Goal: Task Accomplishment & Management: Use online tool/utility

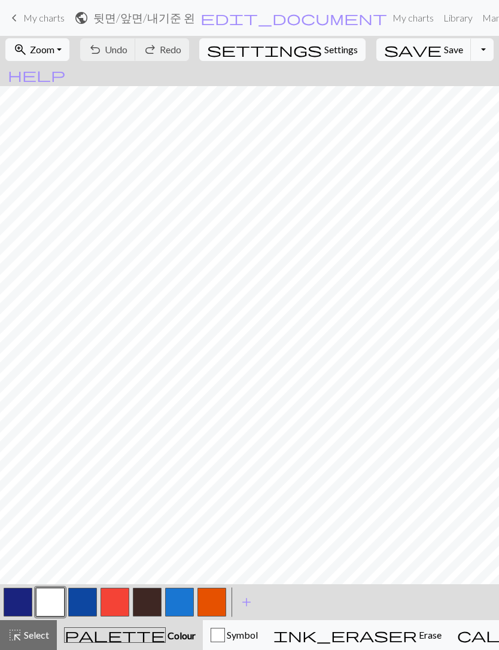
click at [299, 628] on button "ink_eraser Erase Erase" at bounding box center [358, 636] width 184 height 30
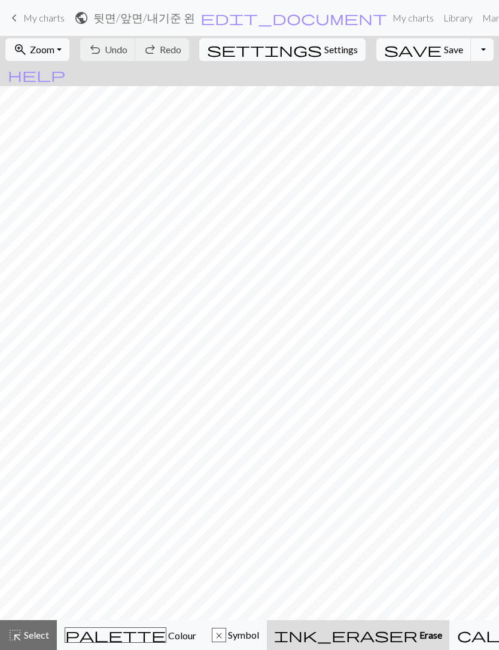
click at [392, 53] on span "save" at bounding box center [412, 49] width 57 height 17
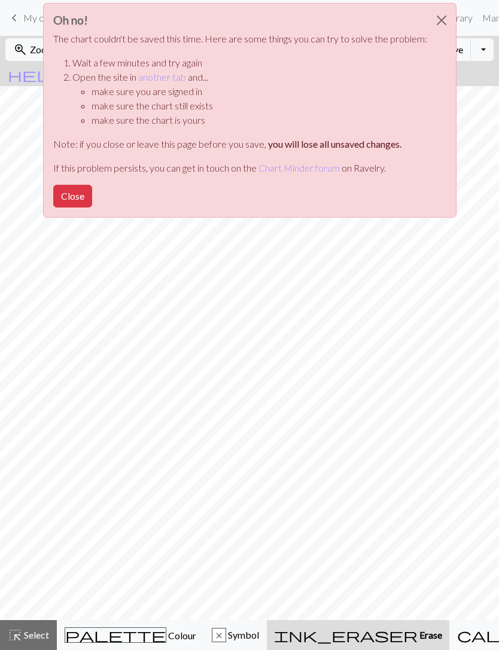
click at [69, 198] on button "Close" at bounding box center [72, 196] width 39 height 23
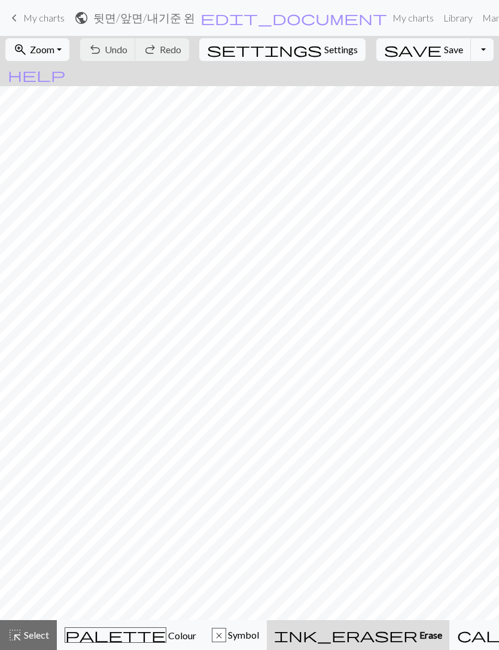
click at [33, 17] on span "My charts" at bounding box center [43, 17] width 41 height 11
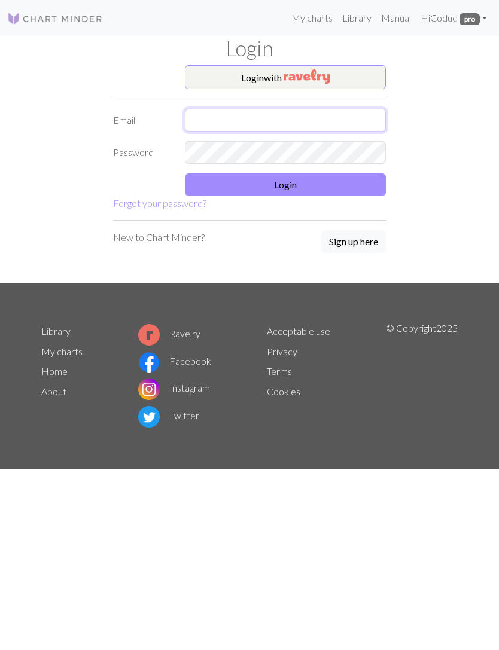
click at [215, 123] on input "text" at bounding box center [285, 120] width 201 height 23
type input "[EMAIL_ADDRESS][DOMAIN_NAME]"
click at [361, 181] on button "Login" at bounding box center [285, 185] width 201 height 23
click at [328, 121] on input "text" at bounding box center [285, 120] width 201 height 23
type input "[EMAIL_ADDRESS][DOMAIN_NAME]"
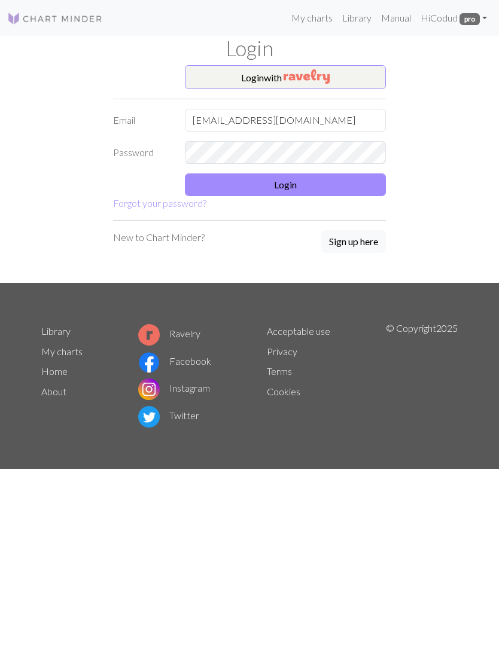
click at [350, 183] on button "Login" at bounding box center [285, 185] width 201 height 23
type input "[EMAIL_ADDRESS][DOMAIN_NAME]"
click at [358, 187] on button "Login" at bounding box center [285, 185] width 201 height 23
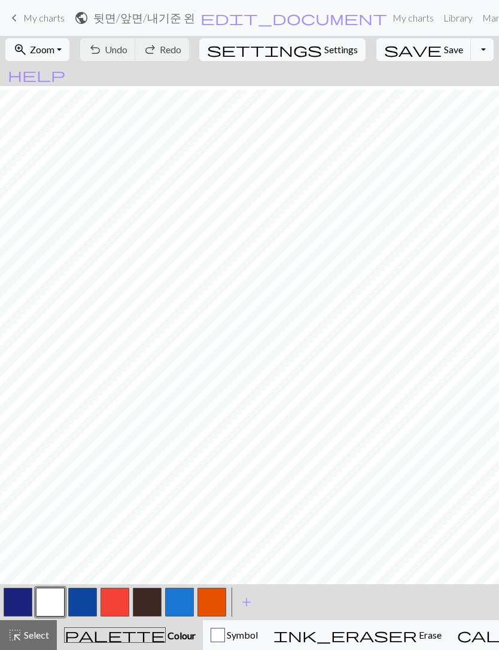
scroll to position [13, 0]
click at [30, 16] on span "My charts" at bounding box center [43, 17] width 41 height 11
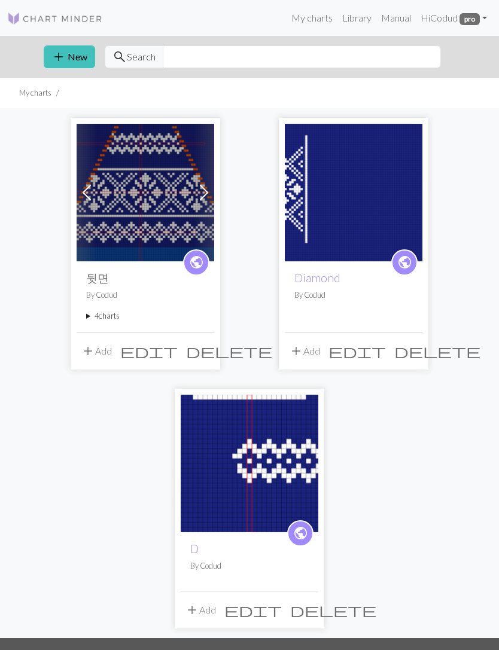
click at [109, 314] on summary "4 charts" at bounding box center [145, 316] width 118 height 11
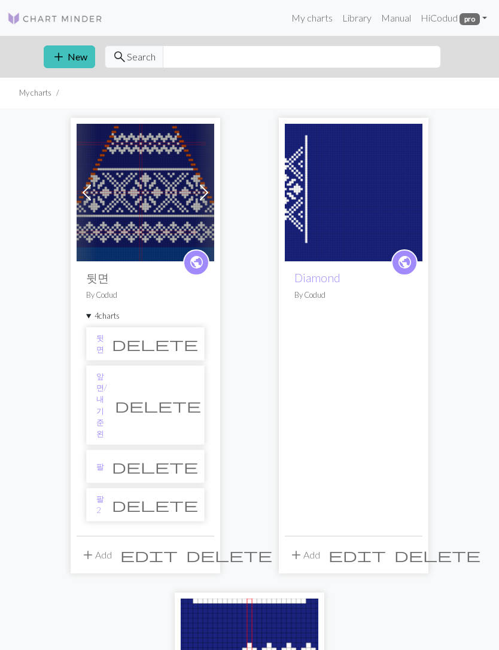
click at [104, 494] on link "팔2" at bounding box center [100, 505] width 8 height 23
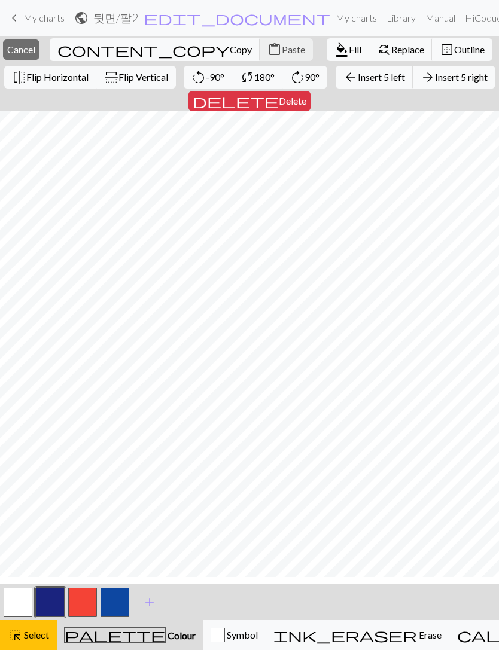
click at [358, 83] on span "Insert 5 left" at bounding box center [381, 76] width 47 height 11
click at [435, 83] on span "Insert 3 right" at bounding box center [461, 76] width 53 height 11
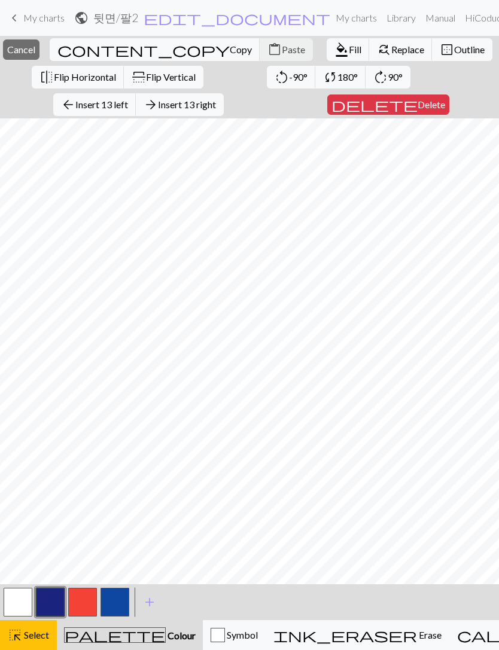
click at [331, 29] on link "My charts" at bounding box center [356, 18] width 51 height 24
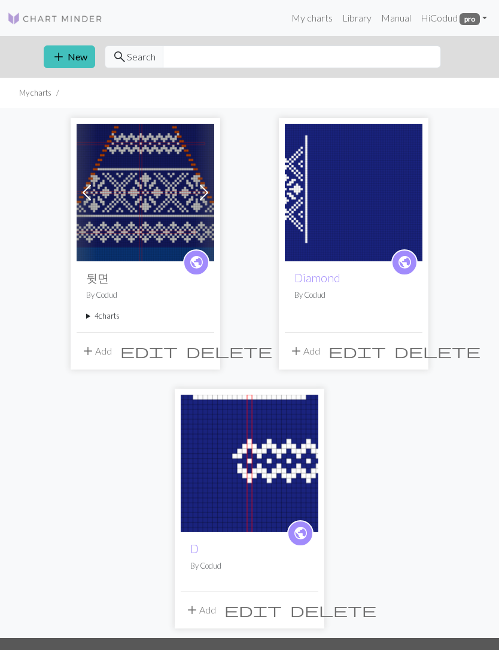
click at [112, 313] on summary "4 charts" at bounding box center [145, 316] width 118 height 11
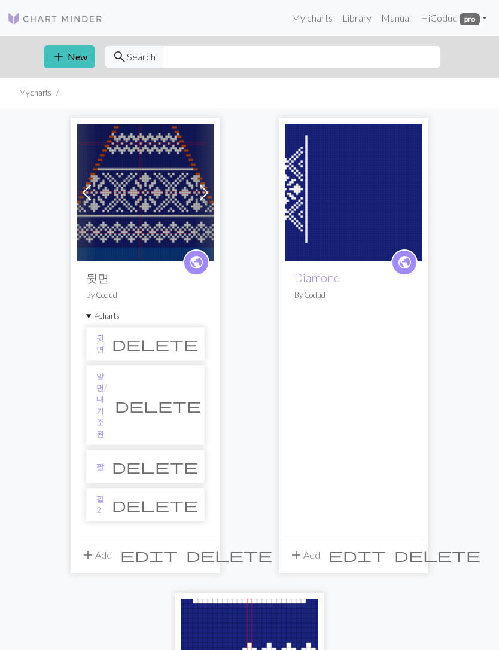
click at [117, 488] on li "팔2 delete" at bounding box center [145, 505] width 118 height 34
click at [114, 488] on li "팔2 delete" at bounding box center [145, 505] width 118 height 34
click at [104, 494] on link "팔2" at bounding box center [100, 505] width 8 height 23
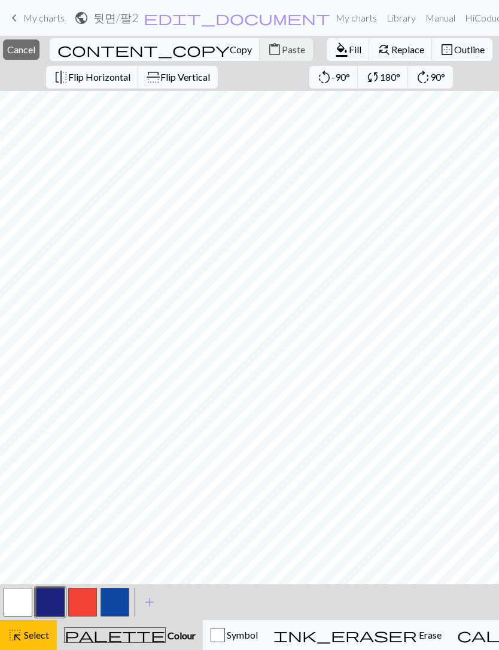
click at [39, 58] on button "close Cancel" at bounding box center [21, 49] width 37 height 20
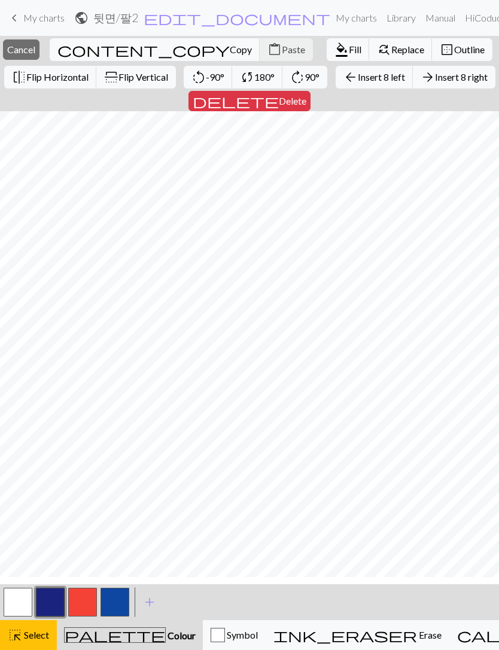
click at [435, 83] on span "Insert 8 right" at bounding box center [461, 76] width 53 height 11
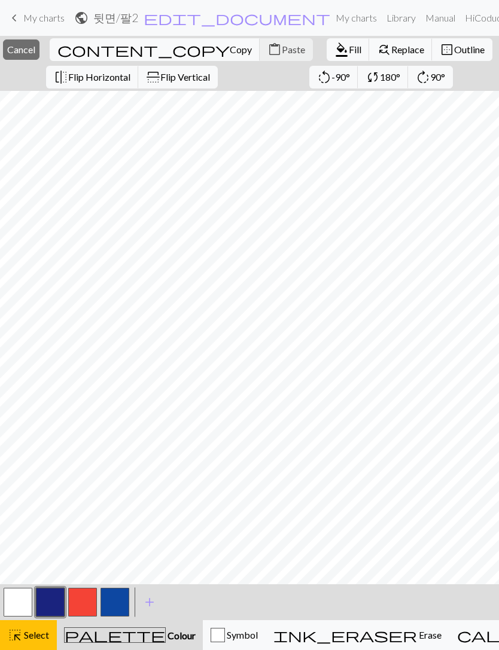
click at [39, 43] on button "close Cancel" at bounding box center [21, 49] width 37 height 20
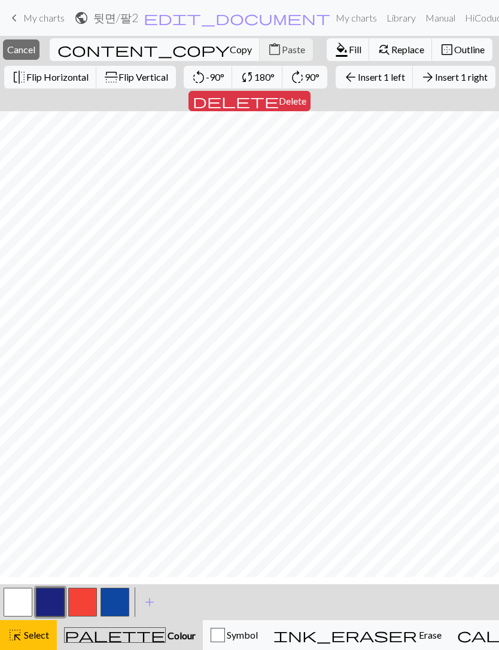
click at [435, 83] on span "Insert 1 right" at bounding box center [461, 76] width 53 height 11
click at [349, 54] on span "Fill" at bounding box center [355, 49] width 13 height 11
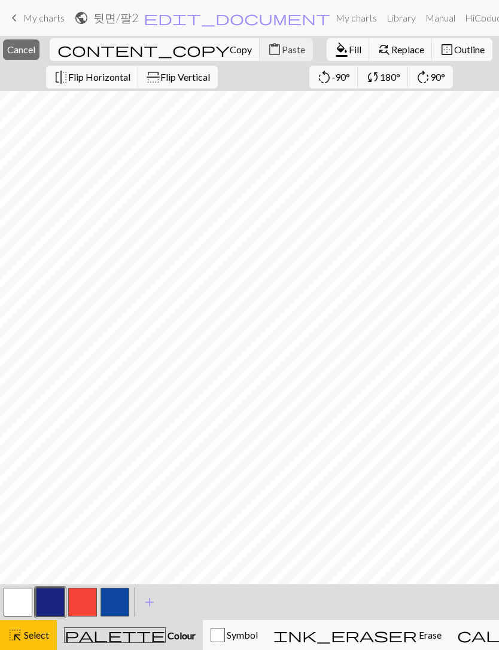
click at [349, 44] on span "Fill" at bounding box center [355, 49] width 13 height 11
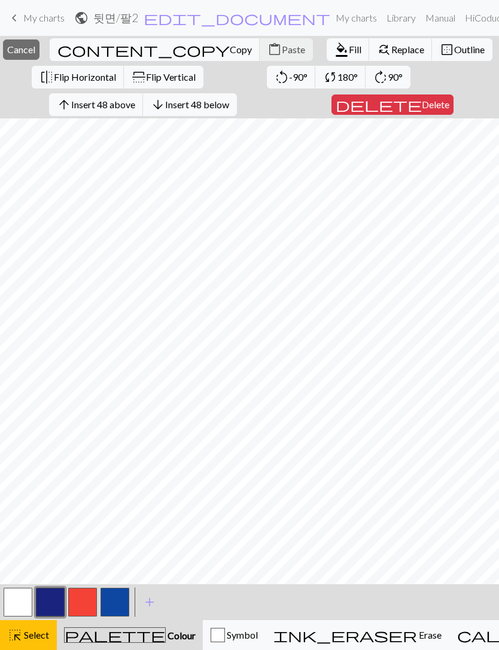
click at [349, 44] on span "Fill" at bounding box center [355, 49] width 13 height 11
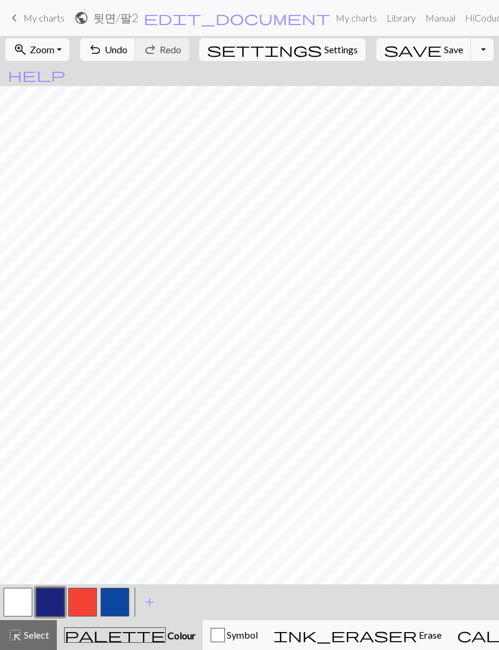
click at [444, 53] on span "Save" at bounding box center [453, 49] width 19 height 11
click at [20, 10] on div "Chart saved" at bounding box center [249, 23] width 499 height 47
click at [37, 16] on span "My charts" at bounding box center [43, 17] width 41 height 11
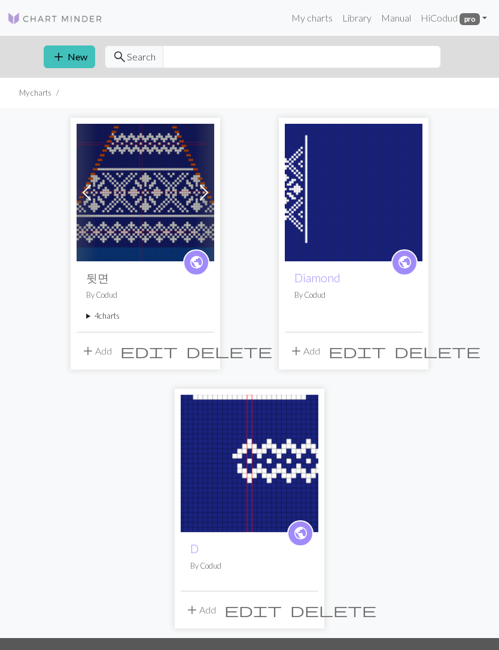
click at [132, 204] on img at bounding box center [146, 193] width 138 height 138
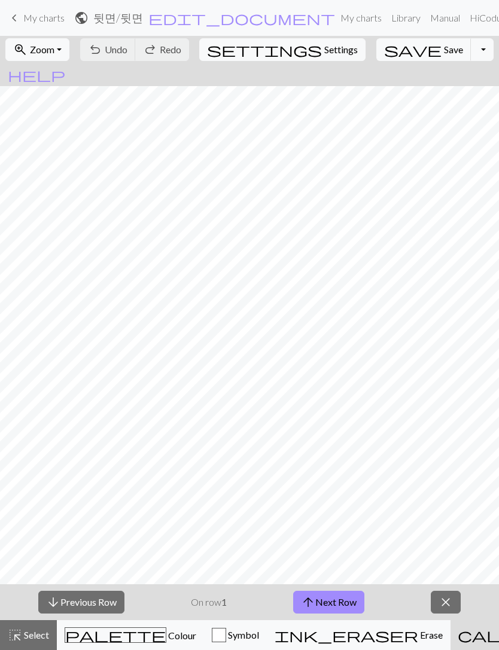
click at [20, 11] on span "keyboard_arrow_left" at bounding box center [14, 18] width 14 height 17
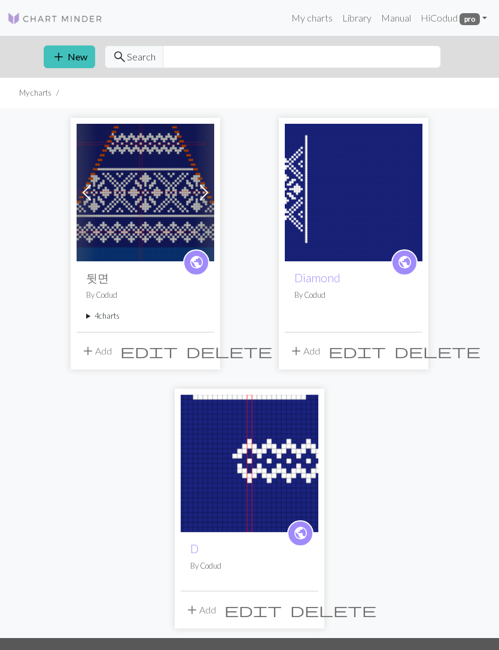
click at [90, 316] on summary "4 charts" at bounding box center [145, 316] width 118 height 11
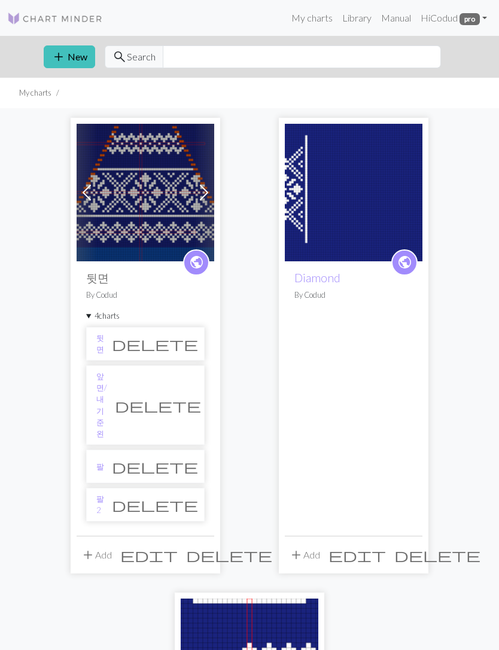
click at [103, 494] on link "팔2" at bounding box center [100, 505] width 8 height 23
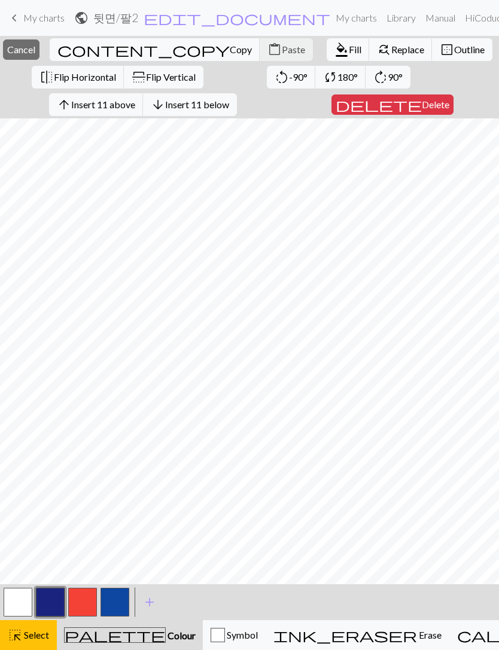
click at [132, 103] on span "Insert 11 above" at bounding box center [103, 104] width 64 height 11
click at [349, 51] on span "Fill" at bounding box center [355, 49] width 13 height 11
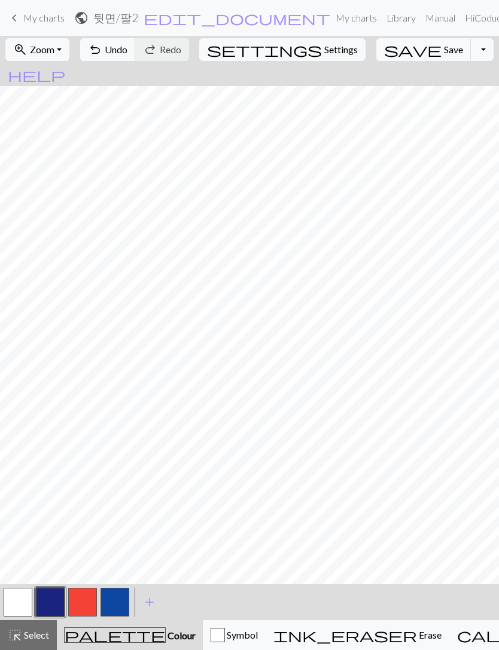
click at [389, 54] on span "save" at bounding box center [412, 49] width 57 height 17
click at [31, 12] on span "My charts" at bounding box center [43, 17] width 41 height 11
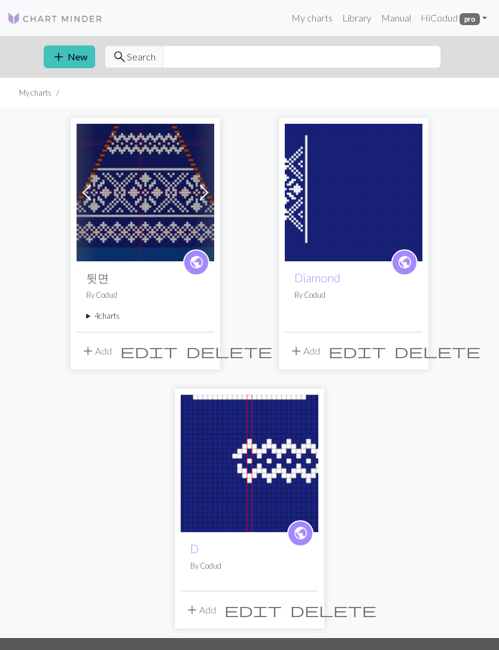
click at [103, 216] on img at bounding box center [146, 193] width 138 height 138
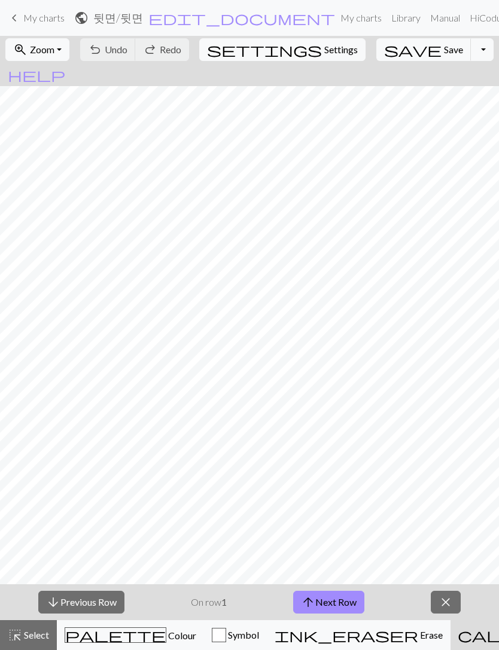
click at [15, 14] on span "keyboard_arrow_left" at bounding box center [14, 18] width 14 height 17
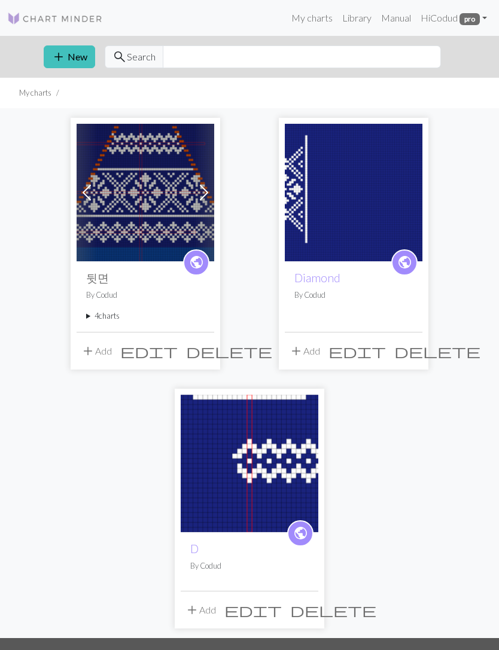
click at [154, 209] on img at bounding box center [146, 193] width 138 height 138
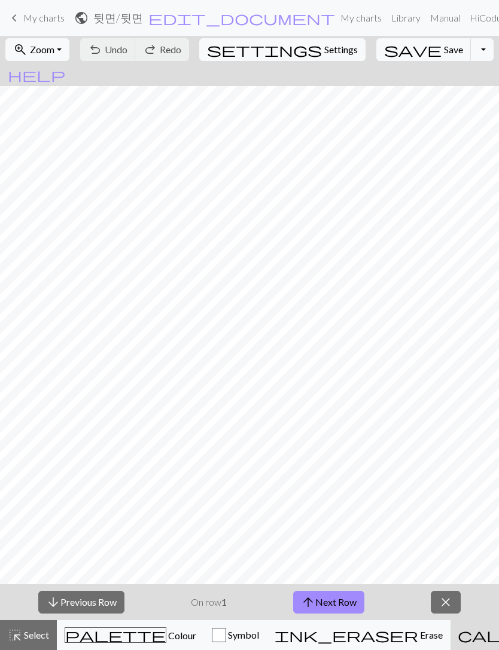
click at [14, 12] on span "keyboard_arrow_left" at bounding box center [14, 18] width 14 height 17
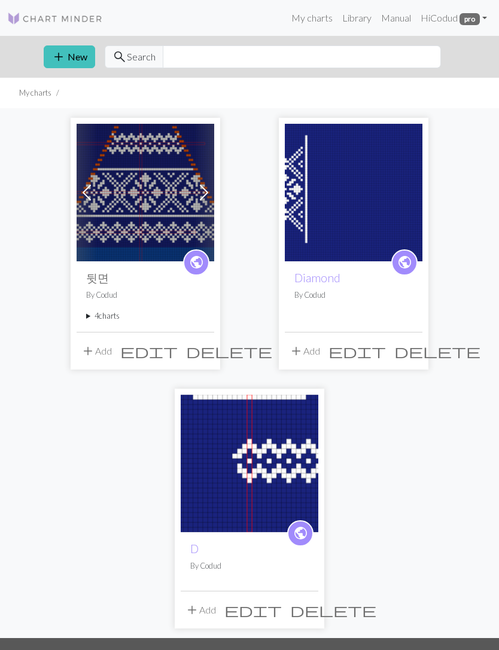
click at [95, 312] on summary "4 charts" at bounding box center [145, 316] width 118 height 11
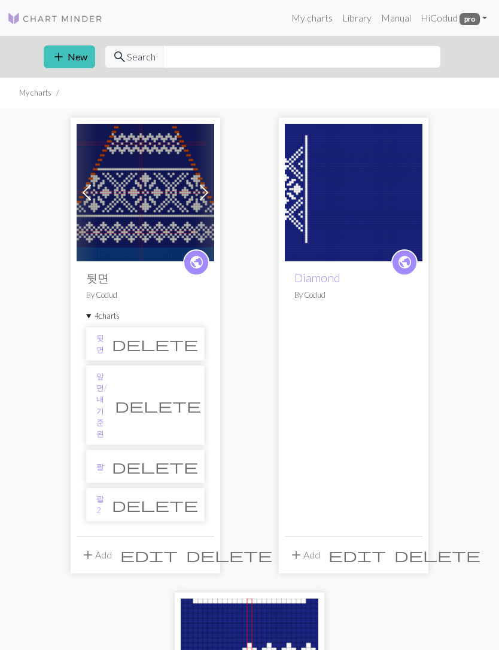
click at [104, 494] on link "팔2" at bounding box center [100, 505] width 8 height 23
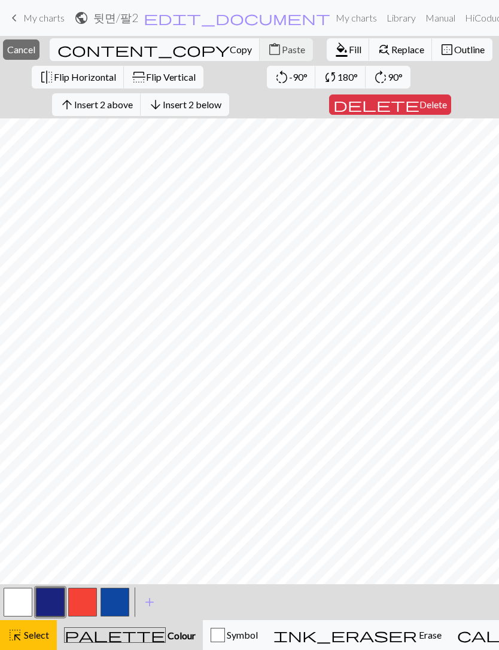
click at [92, 108] on span "Insert 2 above" at bounding box center [103, 104] width 59 height 11
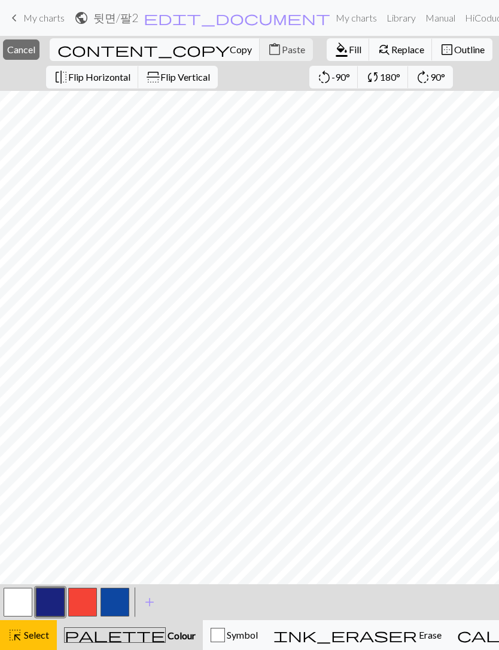
click at [39, 56] on button "close Cancel" at bounding box center [21, 49] width 37 height 20
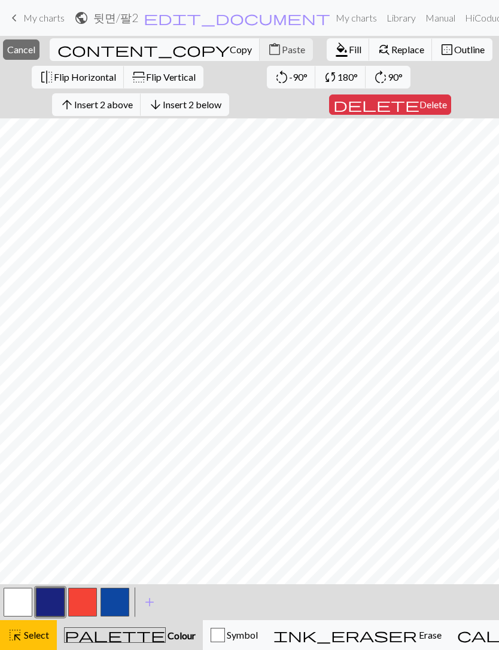
click at [335, 47] on span "format_color_fill" at bounding box center [342, 49] width 14 height 17
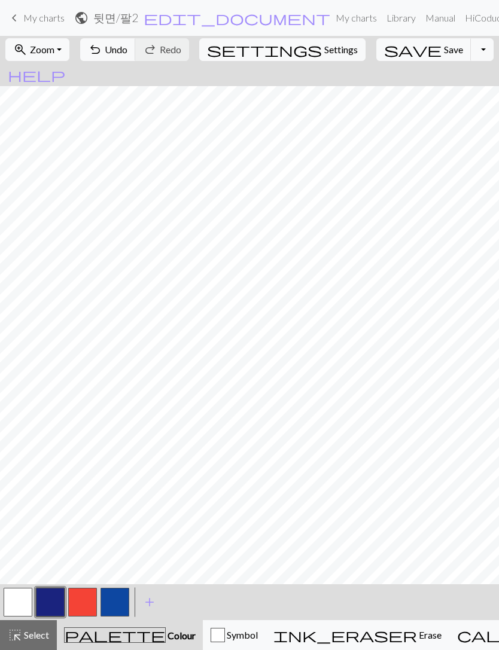
click at [396, 53] on span "save" at bounding box center [412, 49] width 57 height 17
click at [14, 14] on span "keyboard_arrow_left" at bounding box center [14, 18] width 14 height 17
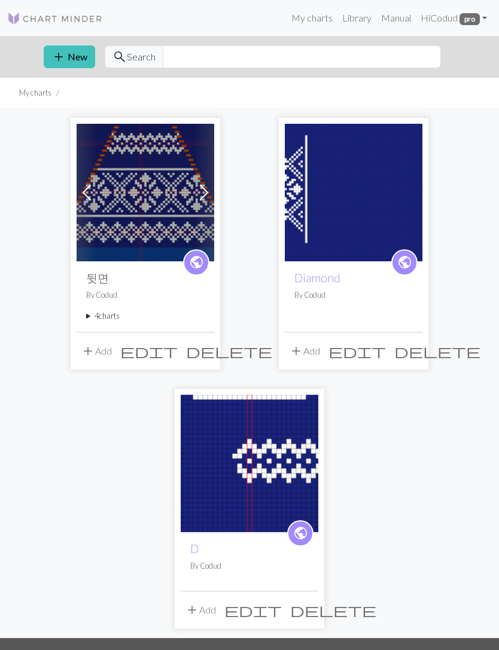
click at [110, 221] on img at bounding box center [146, 193] width 138 height 138
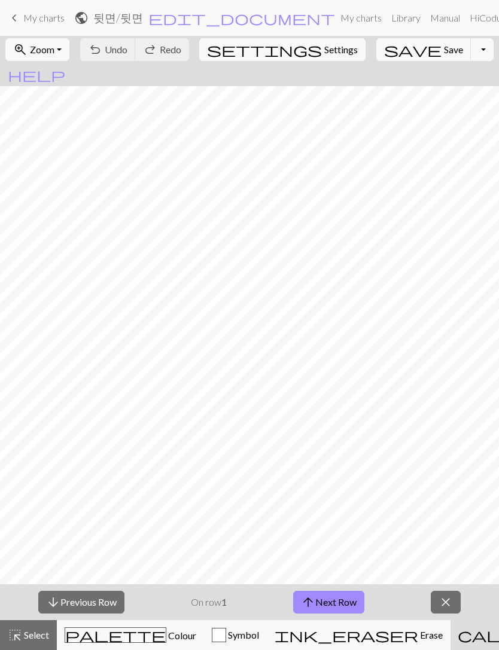
click at [19, 17] on span "keyboard_arrow_left" at bounding box center [14, 18] width 14 height 17
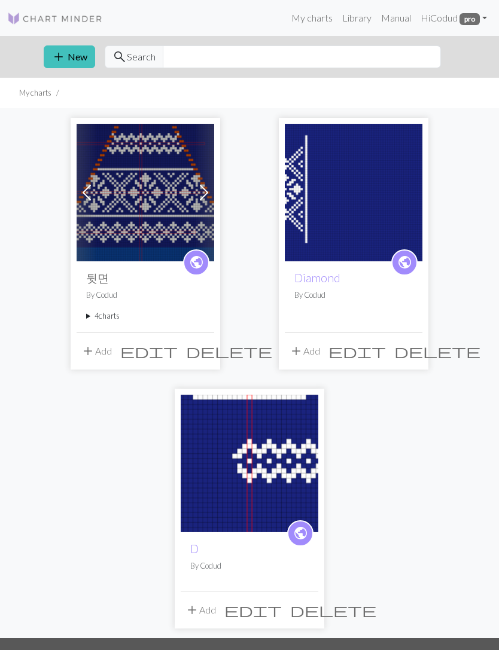
click at [126, 231] on img at bounding box center [146, 193] width 138 height 138
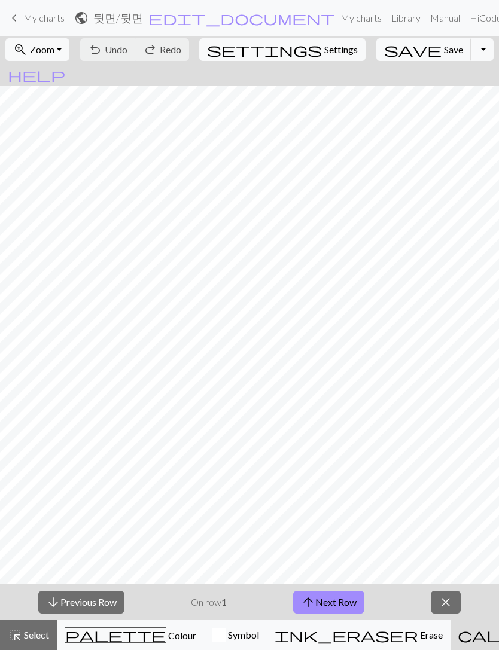
click at [16, 19] on span "keyboard_arrow_left" at bounding box center [14, 18] width 14 height 17
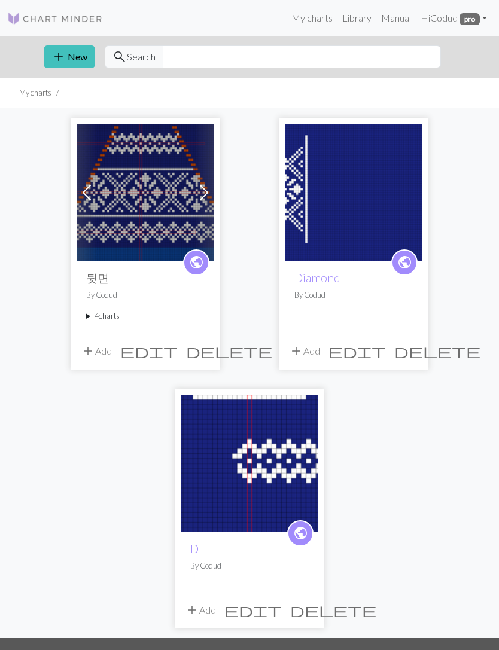
click at [96, 307] on div "public 뒷면 By Codud 4 charts 뒷면 delete 앞면/내기준 왼 delete 팔 delete 팔2 delete" at bounding box center [146, 297] width 138 height 70
click at [98, 318] on summary "4 charts" at bounding box center [145, 316] width 118 height 11
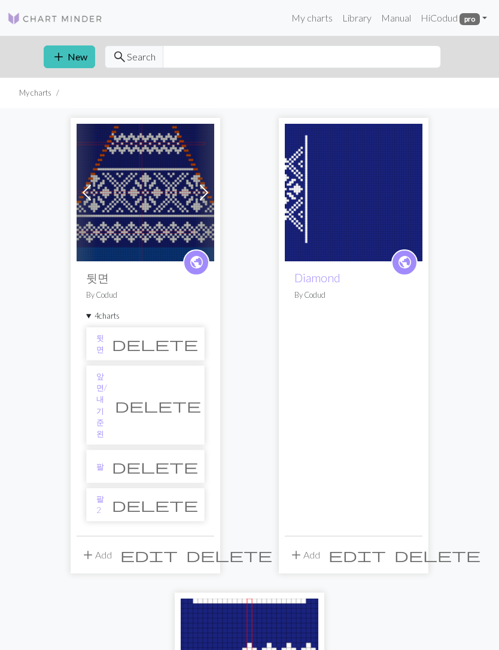
click at [110, 488] on li "팔2 delete" at bounding box center [145, 505] width 118 height 34
click at [114, 488] on li "팔2 delete" at bounding box center [145, 505] width 118 height 34
click at [99, 494] on link "팔2" at bounding box center [100, 505] width 8 height 23
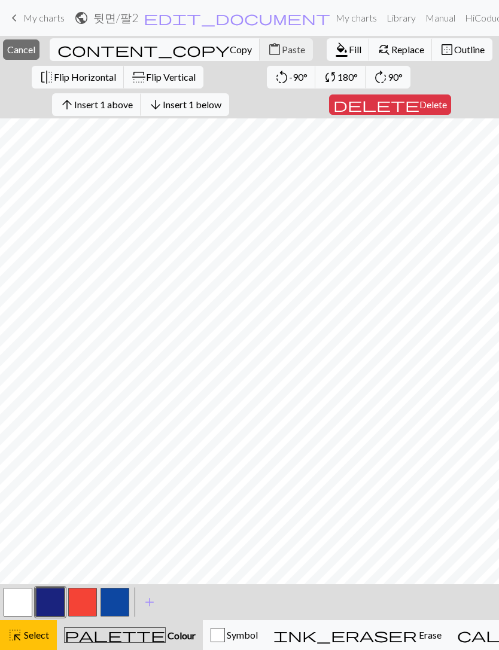
click at [101, 113] on button "arrow_upward Insert 1 above" at bounding box center [96, 104] width 89 height 23
click at [92, 110] on span "Insert 1 above" at bounding box center [103, 104] width 59 height 11
click at [35, 50] on span "Cancel" at bounding box center [21, 49] width 28 height 11
click at [349, 52] on span "Fill" at bounding box center [355, 49] width 13 height 11
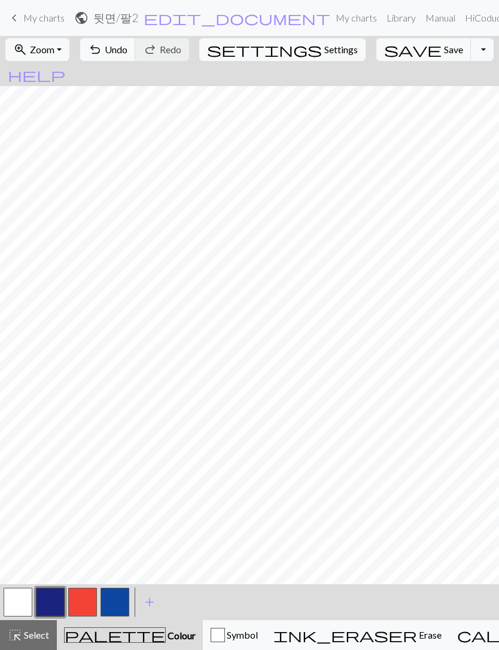
click at [50, 42] on button "zoom_in Zoom Zoom" at bounding box center [37, 49] width 64 height 23
click at [35, 140] on button "50%" at bounding box center [53, 143] width 95 height 19
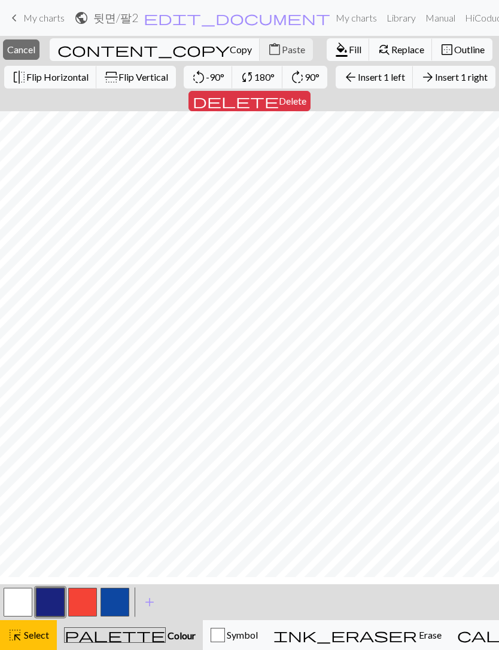
click at [454, 53] on span "Outline" at bounding box center [469, 49] width 31 height 11
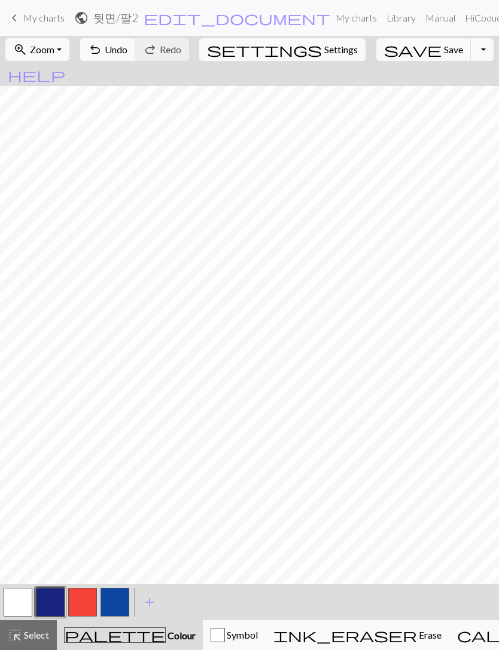
click at [75, 597] on button "button" at bounding box center [82, 602] width 29 height 29
click at [403, 60] on button "save Save Save" at bounding box center [423, 49] width 95 height 23
click at [396, 53] on span "save" at bounding box center [412, 49] width 57 height 17
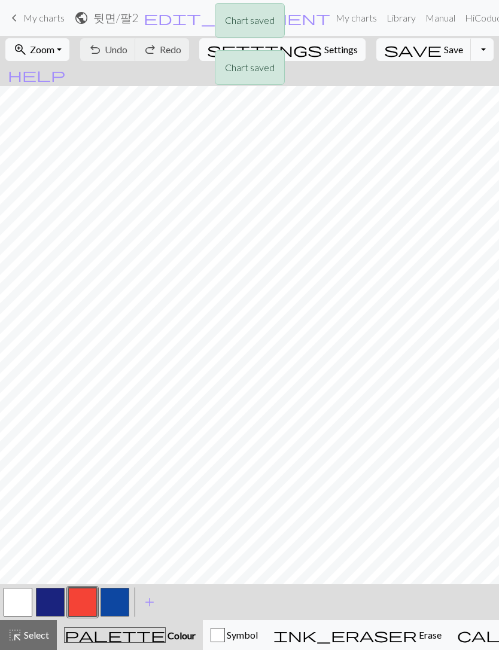
click at [250, 89] on div "Chart saved" at bounding box center [250, 70] width 70 height 47
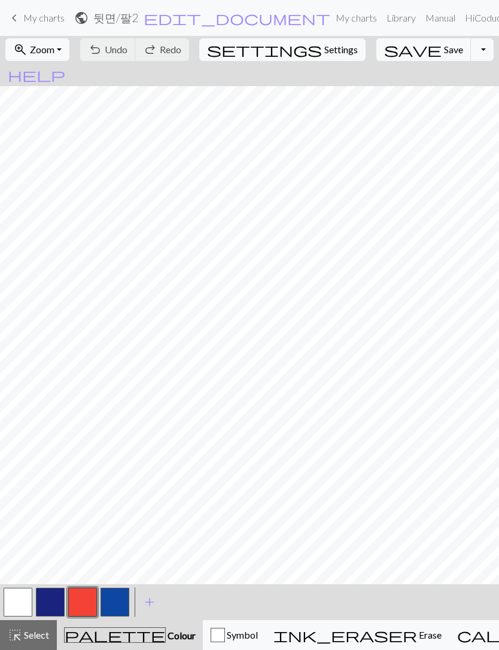
click at [117, 599] on button "button" at bounding box center [115, 602] width 29 height 29
click at [57, 15] on span "My charts" at bounding box center [43, 17] width 41 height 11
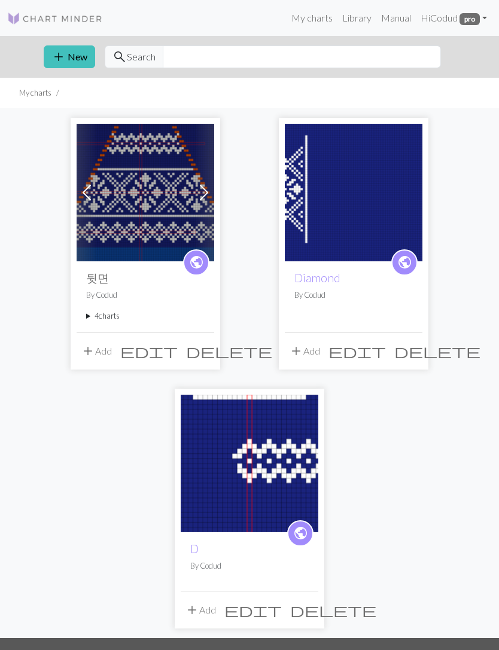
click at [96, 315] on summary "4 charts" at bounding box center [145, 316] width 118 height 11
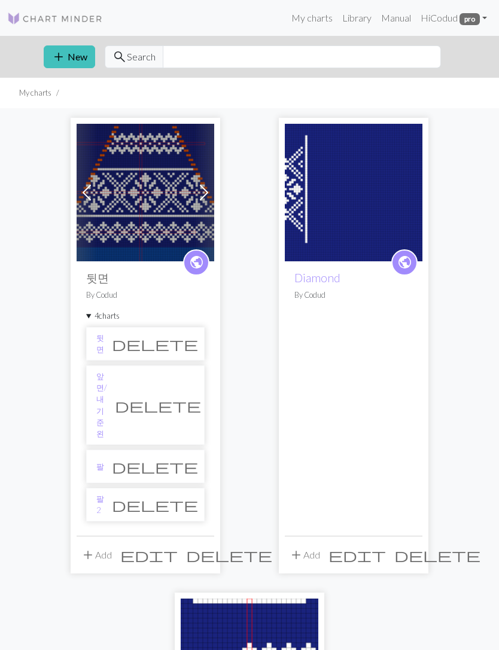
click at [104, 494] on link "팔2" at bounding box center [100, 505] width 8 height 23
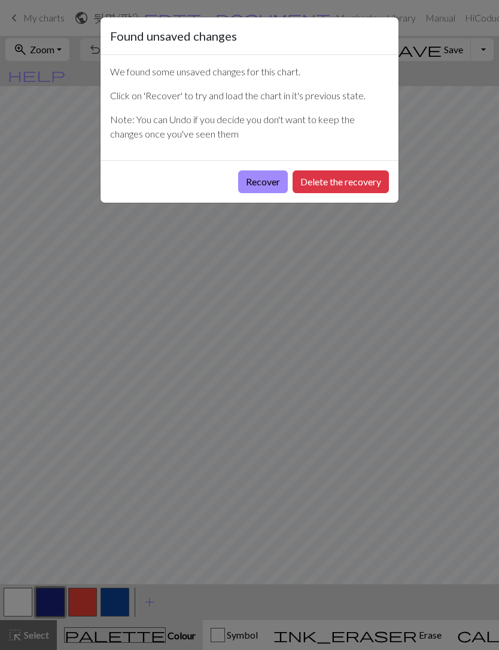
click at [367, 182] on button "Delete the recovery" at bounding box center [341, 182] width 96 height 23
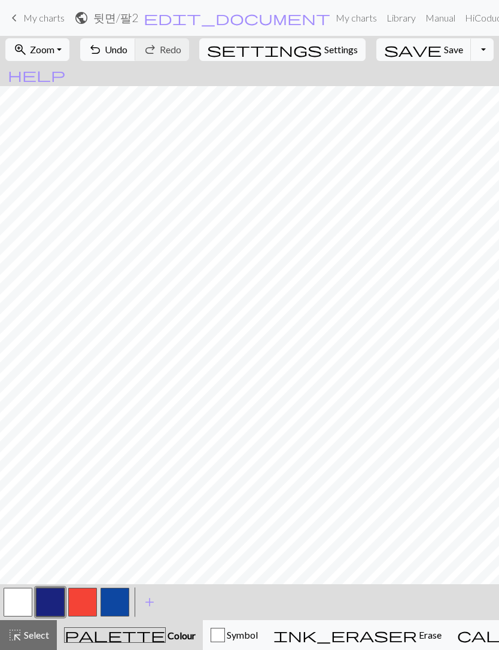
click at [88, 601] on button "button" at bounding box center [82, 602] width 29 height 29
click at [393, 53] on span "save" at bounding box center [412, 49] width 57 height 17
click at [85, 591] on button "button" at bounding box center [82, 602] width 29 height 29
click at [403, 42] on button "save Save Save" at bounding box center [423, 49] width 95 height 23
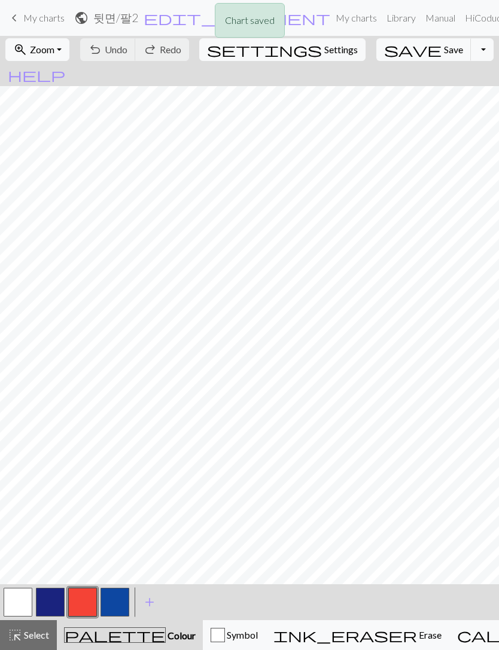
click at [23, 14] on div "Chart saved" at bounding box center [249, 23] width 499 height 47
click at [16, 18] on div "Chart saved" at bounding box center [249, 23] width 499 height 47
click at [16, 15] on span "keyboard_arrow_left" at bounding box center [14, 18] width 14 height 17
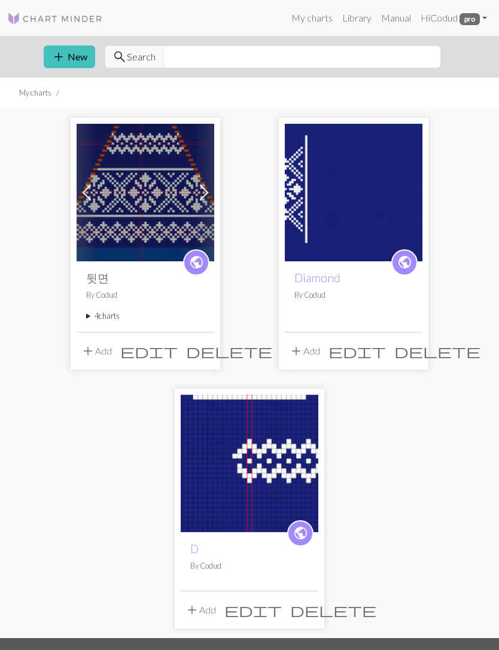
click at [157, 228] on img at bounding box center [146, 193] width 138 height 138
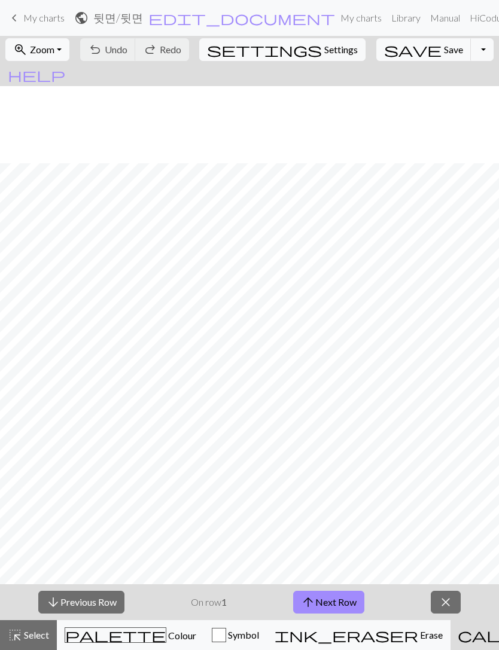
scroll to position [81, 0]
click at [23, 18] on link "keyboard_arrow_left My charts" at bounding box center [35, 18] width 57 height 20
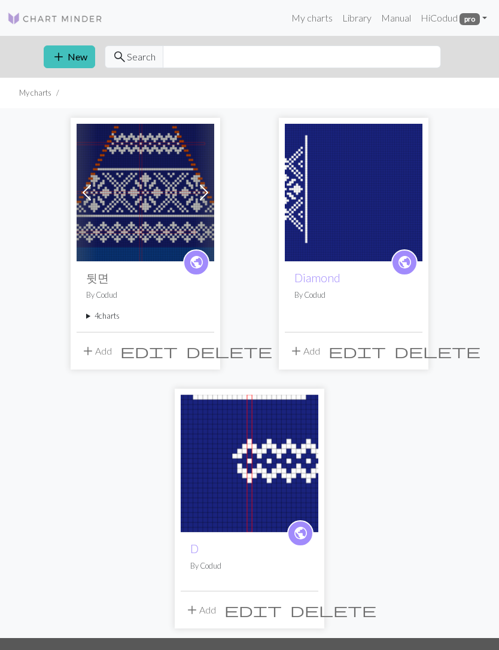
click at [107, 314] on summary "4 charts" at bounding box center [145, 316] width 118 height 11
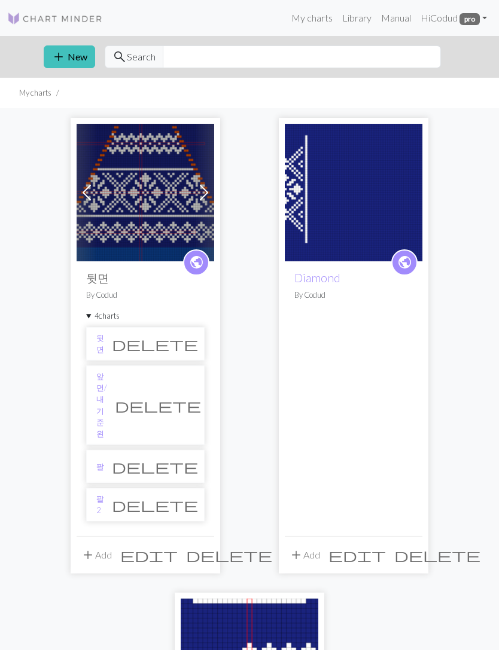
click at [133, 488] on li "팔2 delete" at bounding box center [145, 505] width 118 height 34
click at [104, 494] on link "팔2" at bounding box center [100, 505] width 8 height 23
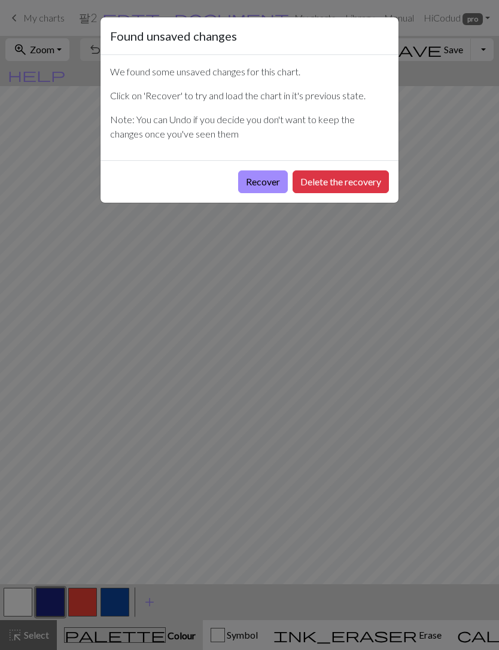
click at [367, 181] on button "Delete the recovery" at bounding box center [341, 182] width 96 height 23
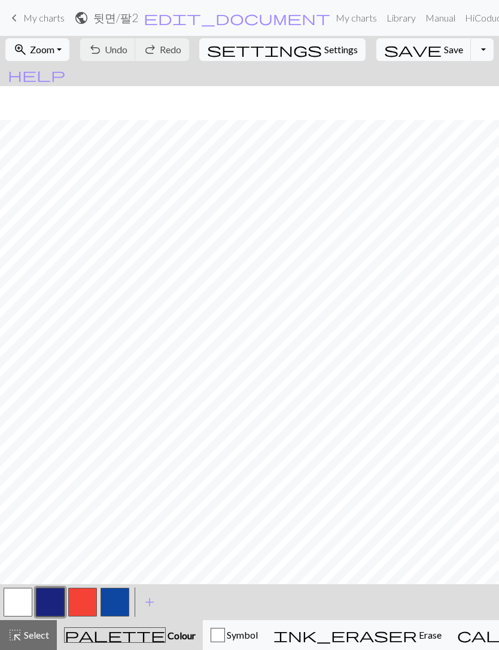
scroll to position [215, 0]
click at [87, 602] on button "button" at bounding box center [82, 602] width 29 height 29
click at [86, 601] on button "button" at bounding box center [82, 602] width 29 height 29
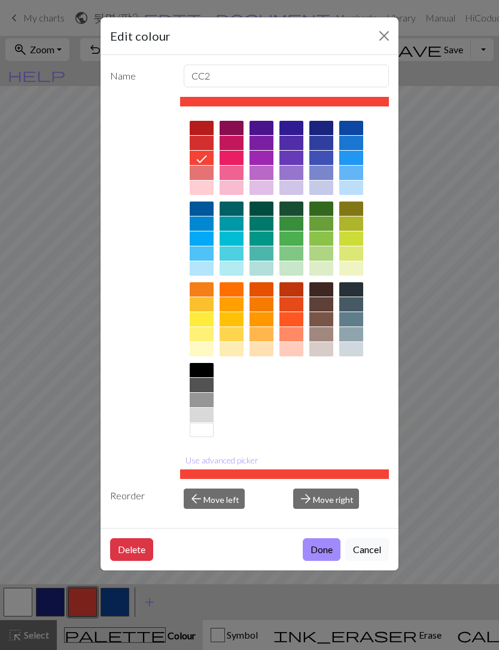
click at [333, 546] on button "Done" at bounding box center [322, 550] width 38 height 23
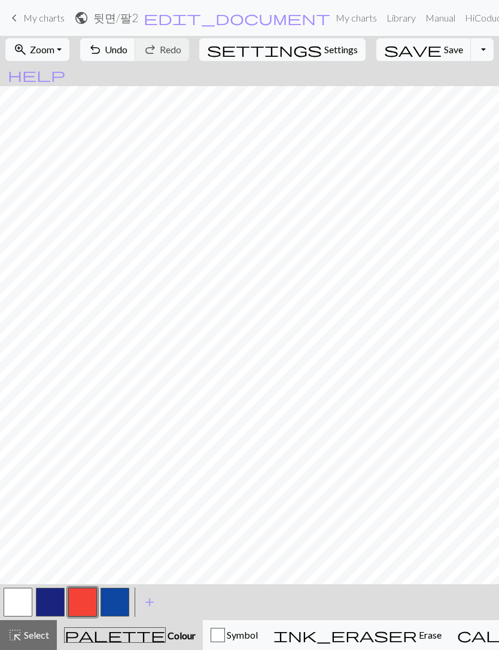
click at [444, 52] on span "Save" at bounding box center [453, 49] width 19 height 11
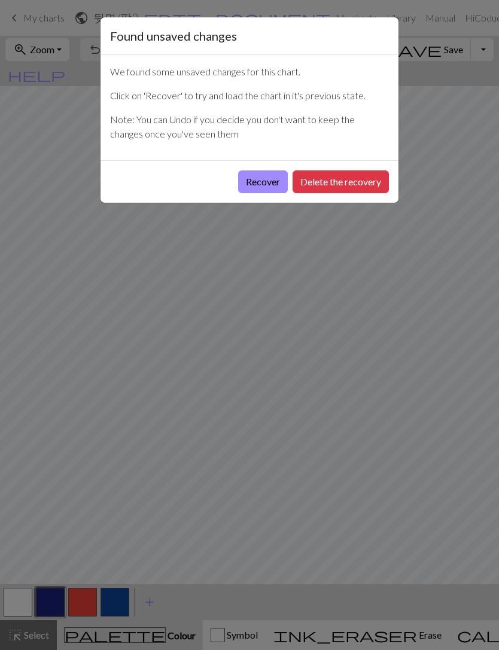
click at [354, 180] on button "Delete the recovery" at bounding box center [341, 182] width 96 height 23
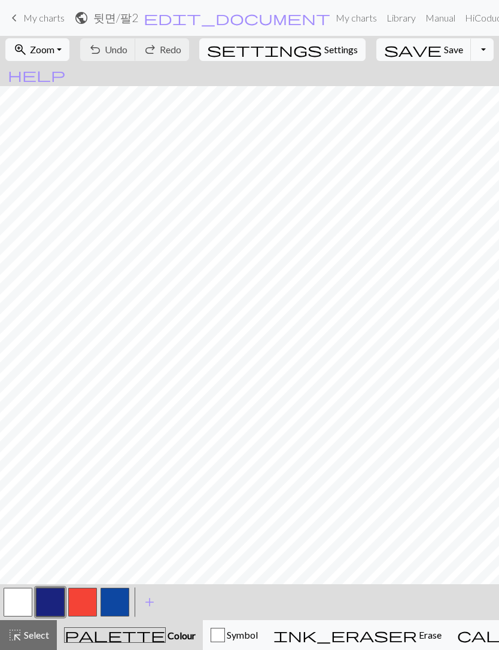
click at [84, 596] on button "button" at bounding box center [82, 602] width 29 height 29
click at [127, 47] on span "Undo" at bounding box center [116, 49] width 23 height 11
click at [163, 47] on div "undo Undo Undo redo Redo Redo" at bounding box center [135, 50] width 116 height 28
click at [159, 48] on div "undo Undo Undo redo Redo Redo" at bounding box center [135, 50] width 116 height 28
click at [158, 48] on div "undo Undo Undo redo Redo Redo" at bounding box center [135, 50] width 116 height 28
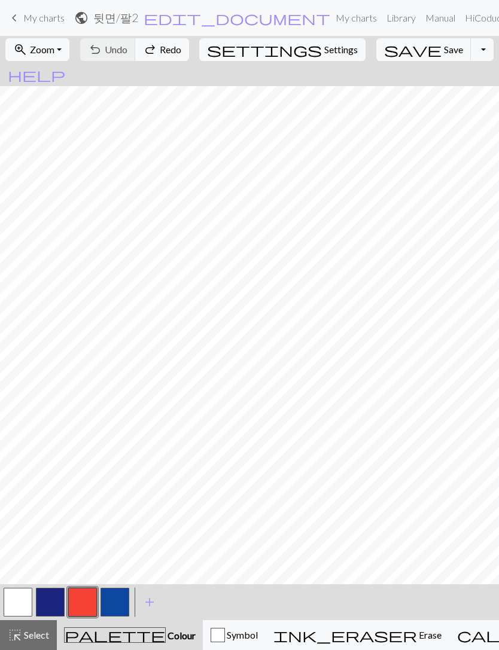
click at [159, 46] on div "undo Undo Undo redo Redo Redo" at bounding box center [135, 50] width 116 height 28
click at [157, 47] on div "undo Undo Undo redo Redo Redo" at bounding box center [135, 50] width 116 height 28
click at [149, 49] on div "undo Undo Undo redo Redo Redo" at bounding box center [135, 50] width 116 height 28
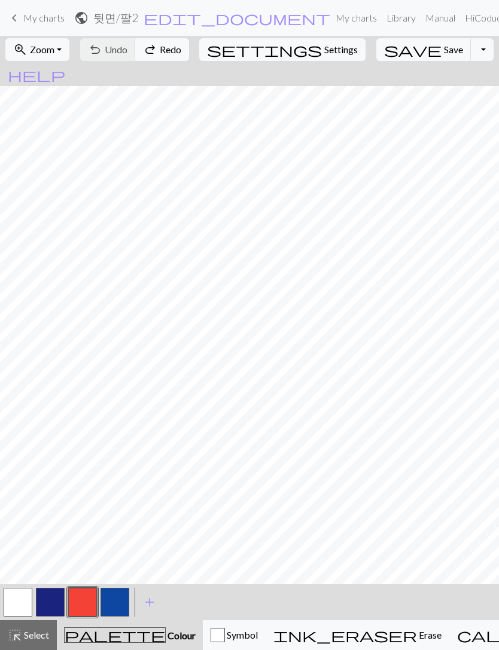
click at [50, 613] on button "button" at bounding box center [50, 602] width 29 height 29
click at [87, 597] on button "button" at bounding box center [82, 602] width 29 height 29
click at [444, 48] on span "Save" at bounding box center [453, 49] width 19 height 11
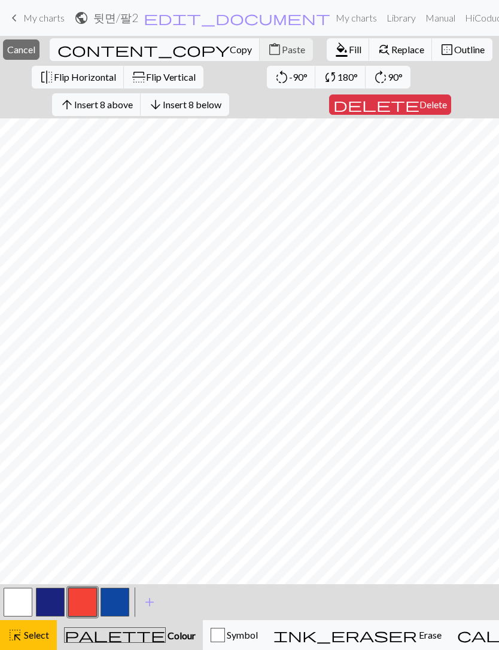
click at [114, 596] on button "button" at bounding box center [115, 602] width 29 height 29
click at [349, 51] on span "Fill" at bounding box center [355, 49] width 13 height 11
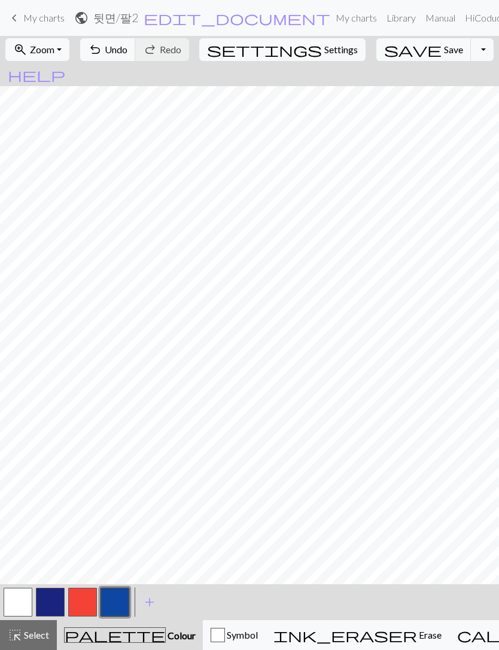
click at [127, 49] on span "Undo" at bounding box center [116, 49] width 23 height 11
click at [444, 53] on span "Save" at bounding box center [453, 49] width 19 height 11
click at [20, 18] on div "Chart saved" at bounding box center [249, 23] width 499 height 47
click at [27, 26] on div "Chart saved" at bounding box center [249, 23] width 499 height 47
click at [20, 22] on span "keyboard_arrow_left" at bounding box center [14, 18] width 14 height 17
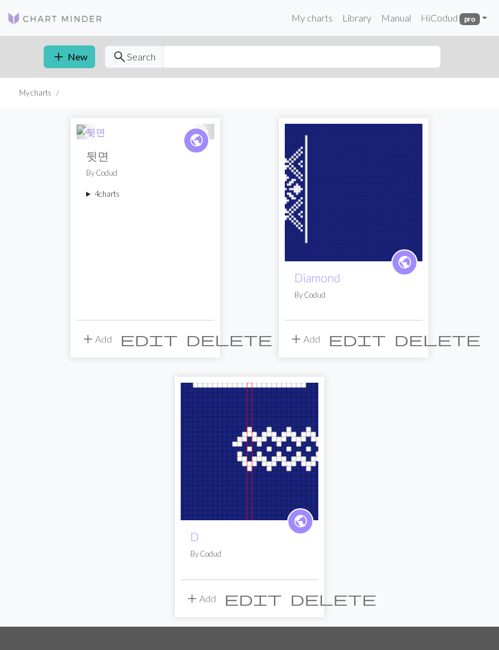
click at [105, 139] on img at bounding box center [91, 132] width 29 height 14
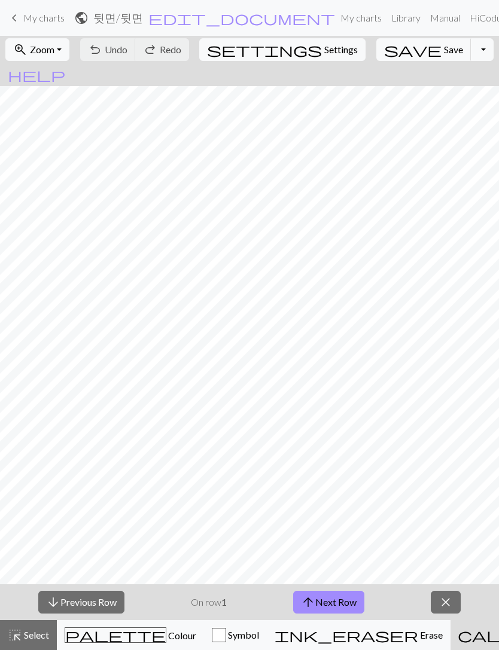
click at [460, 603] on button "close" at bounding box center [446, 602] width 30 height 23
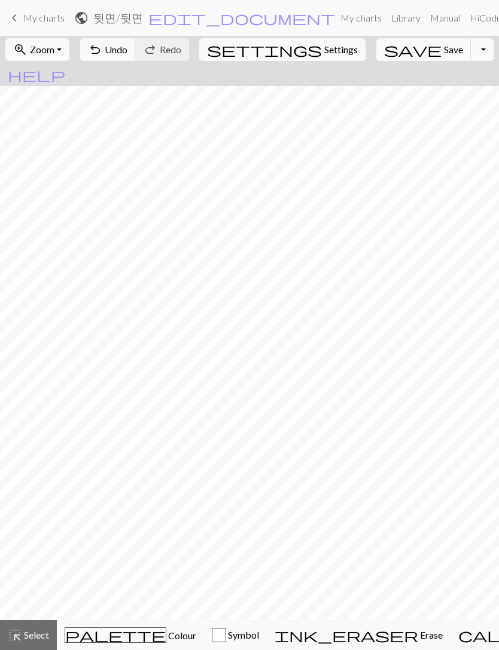
click at [28, 50] on span "zoom_in" at bounding box center [20, 49] width 14 height 17
click at [53, 136] on button "50%" at bounding box center [53, 143] width 95 height 19
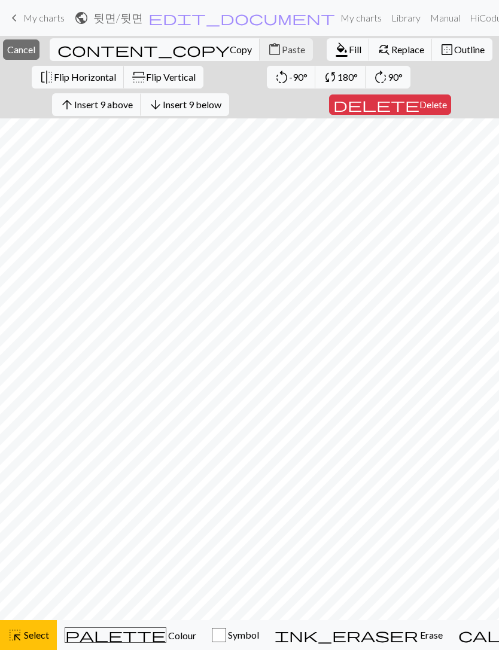
click at [230, 47] on span "Copy" at bounding box center [241, 49] width 22 height 11
click at [16, 17] on span "keyboard_arrow_left" at bounding box center [14, 18] width 14 height 17
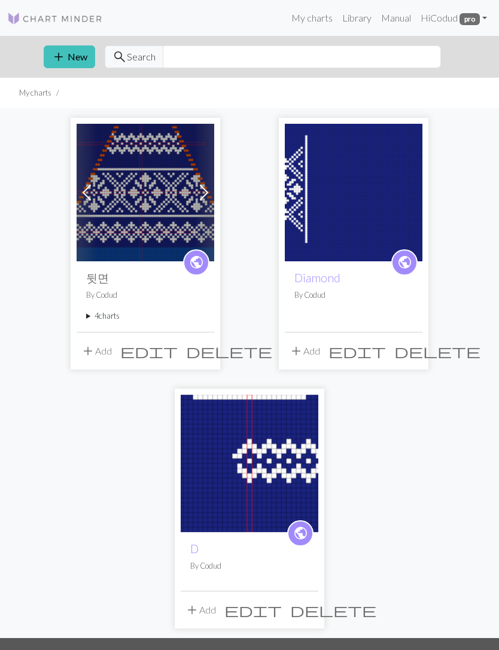
click at [101, 311] on summary "4 charts" at bounding box center [145, 316] width 118 height 11
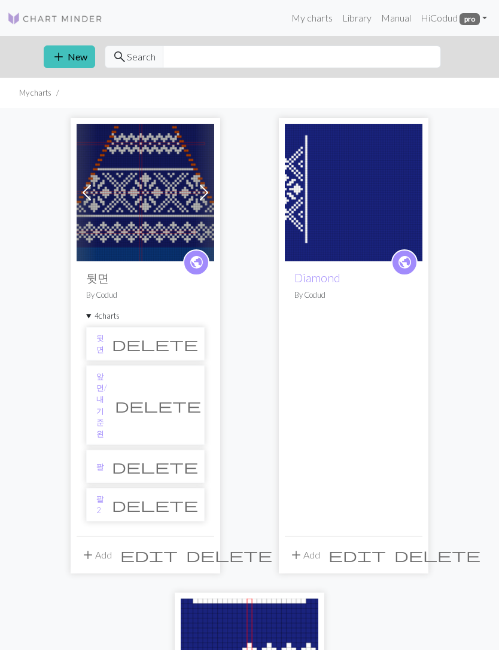
click at [104, 494] on link "팔2" at bounding box center [100, 505] width 8 height 23
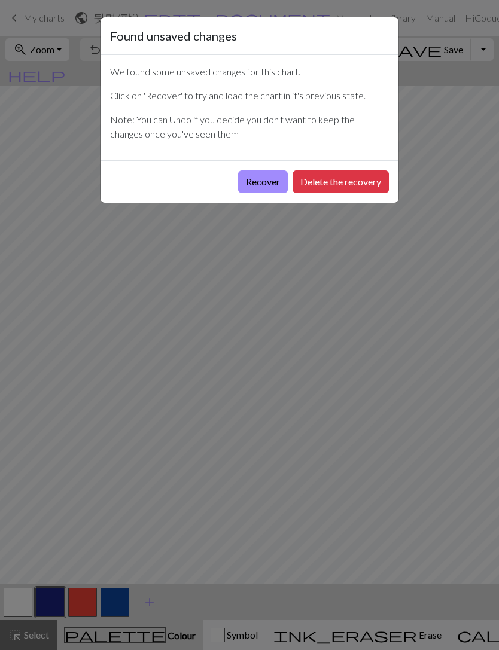
click at [375, 183] on button "Delete the recovery" at bounding box center [341, 182] width 96 height 23
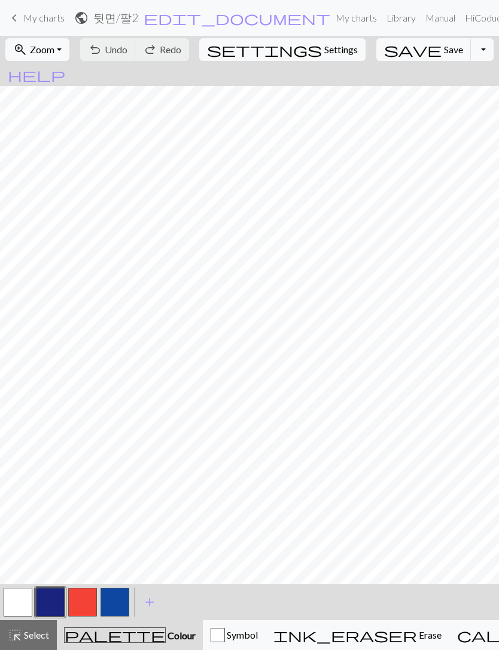
scroll to position [77, 0]
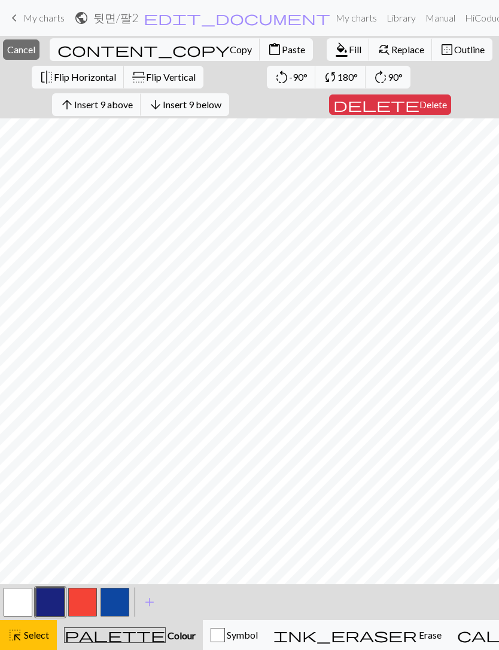
click at [282, 52] on span "Paste" at bounding box center [293, 49] width 23 height 11
click at [35, 44] on span "Cancel" at bounding box center [21, 49] width 28 height 11
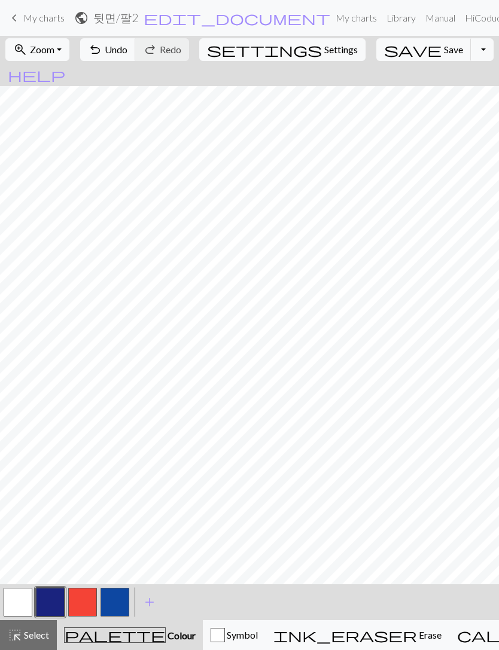
click at [102, 46] on span "undo" at bounding box center [95, 49] width 14 height 17
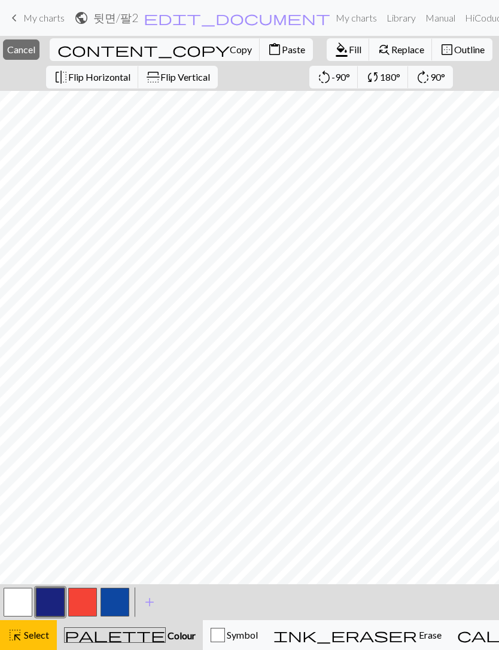
click at [282, 48] on span "Paste" at bounding box center [293, 49] width 23 height 11
click at [17, 599] on button "button" at bounding box center [18, 602] width 29 height 29
click at [39, 42] on button "close Cancel" at bounding box center [21, 49] width 37 height 20
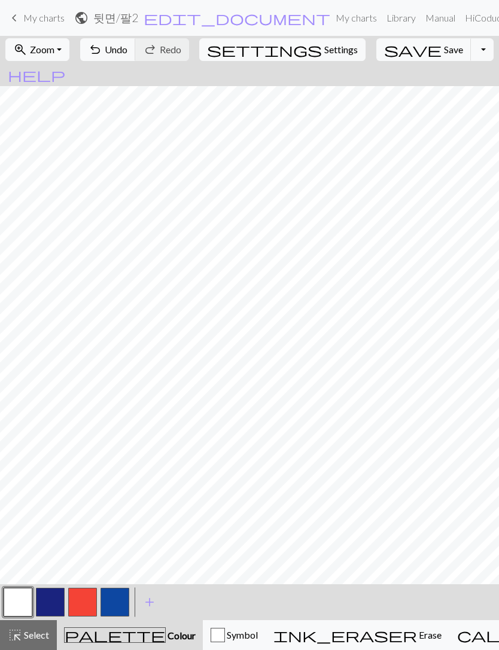
click at [396, 50] on span "save" at bounding box center [412, 49] width 57 height 17
click at [12, 14] on span "keyboard_arrow_left" at bounding box center [14, 18] width 14 height 17
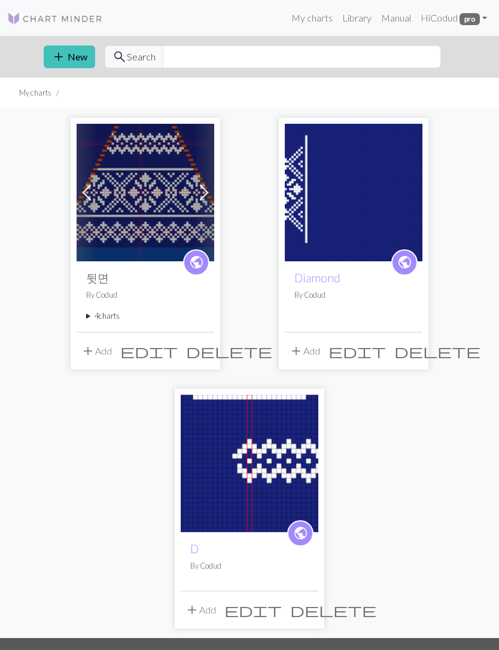
click at [148, 216] on img at bounding box center [146, 193] width 138 height 138
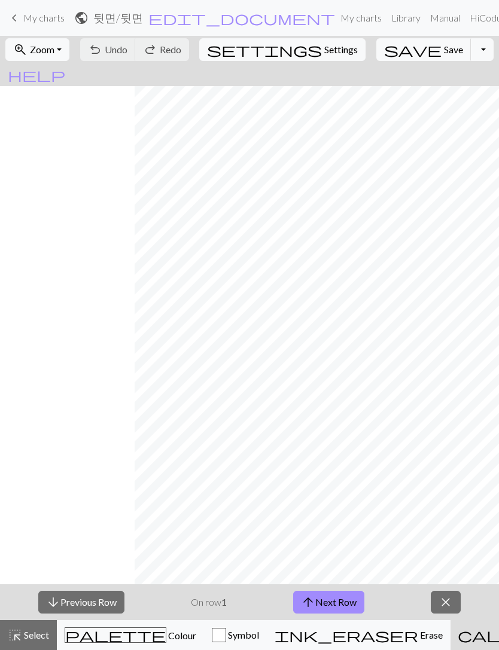
scroll to position [0, 170]
click at [446, 610] on span "close" at bounding box center [446, 602] width 14 height 17
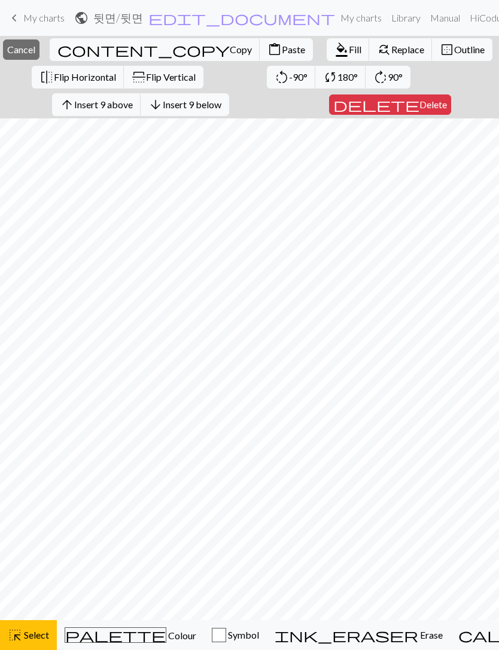
click at [230, 48] on span "Copy" at bounding box center [241, 49] width 22 height 11
click at [20, 8] on div "Copied" at bounding box center [249, 23] width 499 height 47
click at [28, 20] on div "Copied" at bounding box center [249, 23] width 499 height 47
click at [13, 14] on span "keyboard_arrow_left" at bounding box center [14, 18] width 14 height 17
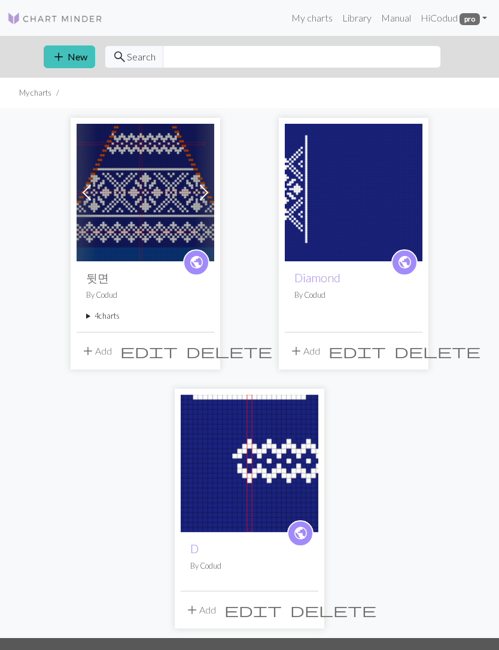
click at [135, 153] on img at bounding box center [146, 193] width 138 height 138
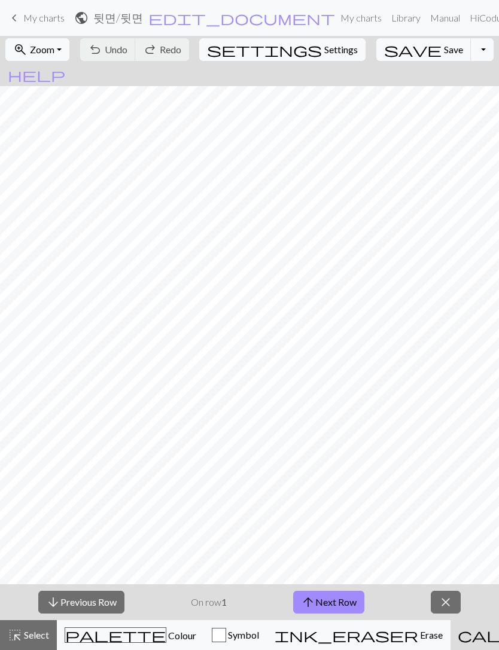
click at [18, 14] on span "keyboard_arrow_left" at bounding box center [14, 18] width 14 height 17
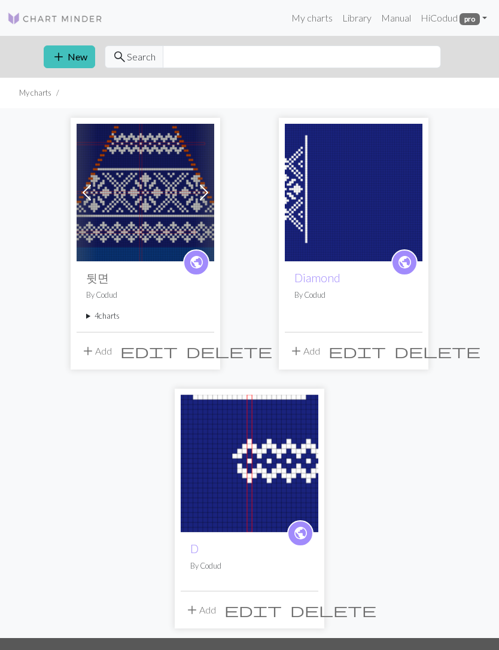
click at [132, 168] on img at bounding box center [146, 193] width 138 height 138
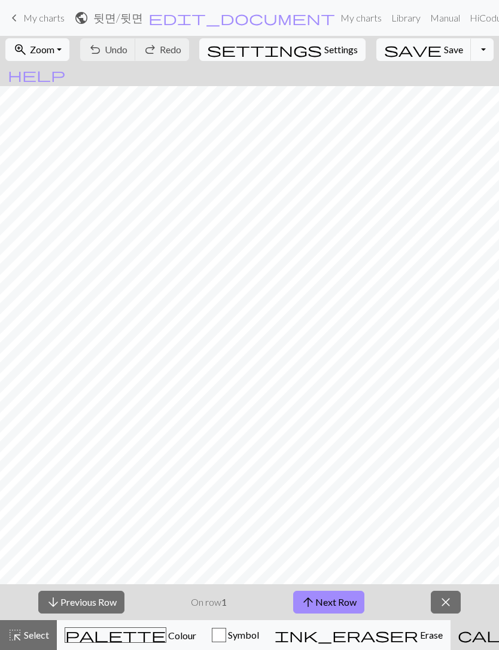
click at [449, 612] on button "close" at bounding box center [446, 602] width 30 height 23
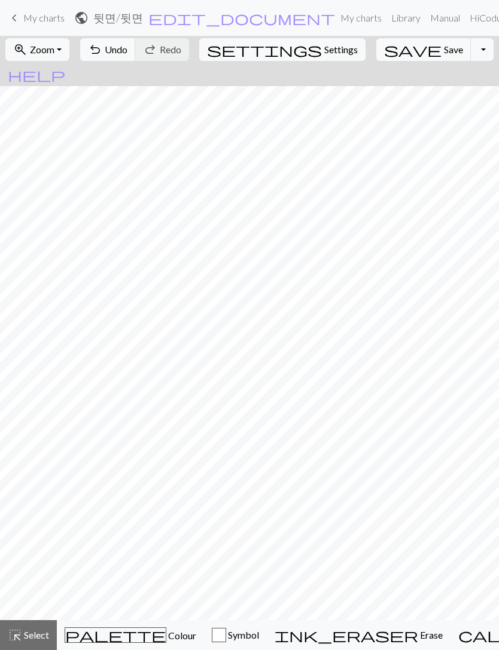
click at [54, 51] on span "Zoom" at bounding box center [42, 49] width 25 height 11
click at [44, 142] on button "50%" at bounding box center [53, 143] width 95 height 19
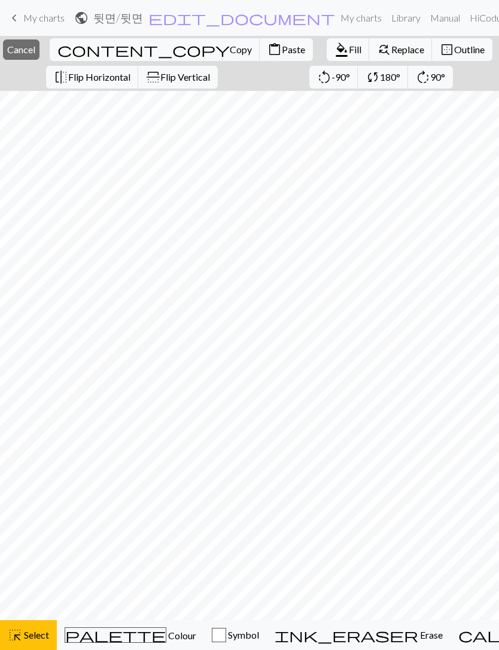
click at [142, 51] on span "content_copy" at bounding box center [143, 49] width 172 height 17
click at [16, 14] on div "Copied" at bounding box center [249, 23] width 499 height 47
click at [25, 18] on span "My charts" at bounding box center [43, 17] width 41 height 11
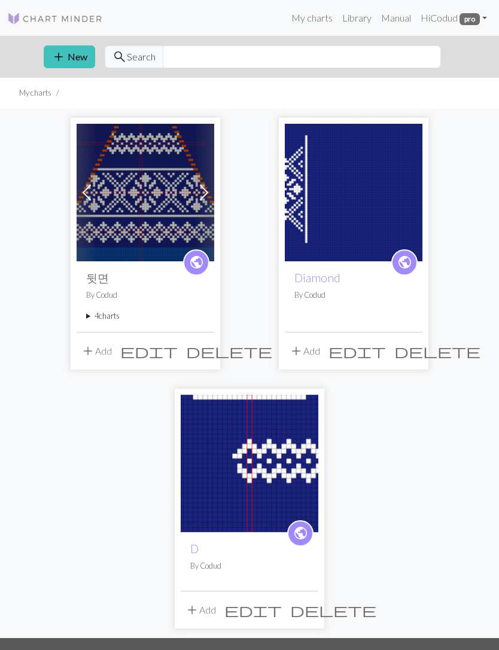
click at [103, 314] on summary "4 charts" at bounding box center [145, 316] width 118 height 11
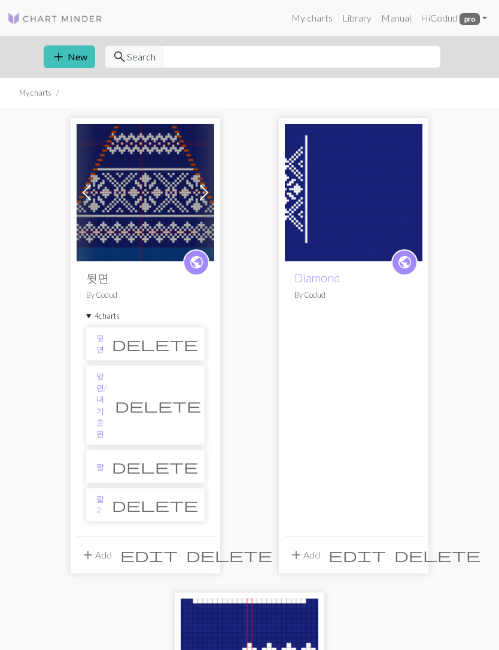
click at [126, 488] on li "팔2 delete" at bounding box center [145, 505] width 118 height 34
click at [104, 494] on link "팔2" at bounding box center [100, 505] width 8 height 23
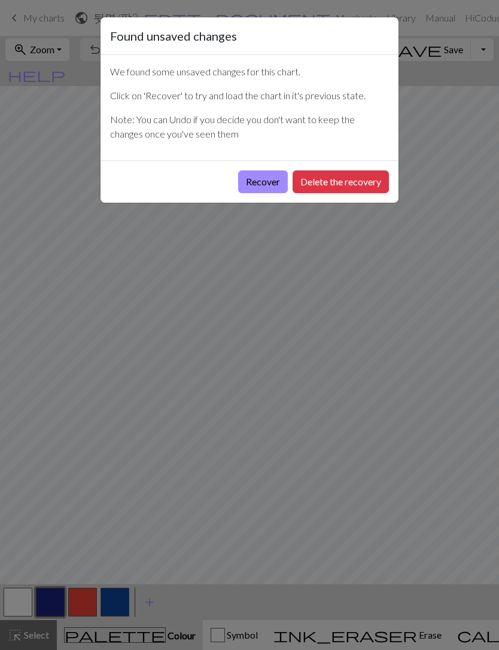
click at [342, 187] on button "Delete the recovery" at bounding box center [341, 182] width 96 height 23
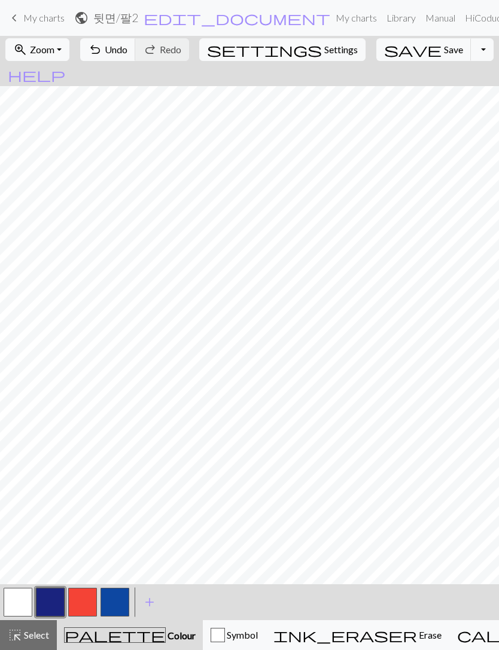
click at [25, 22] on span "My charts" at bounding box center [43, 17] width 41 height 11
click at [406, 41] on button "save Save Save" at bounding box center [423, 49] width 95 height 23
click at [22, 13] on div "Chart saved" at bounding box center [249, 23] width 499 height 47
click at [21, 19] on div "Chart saved" at bounding box center [249, 23] width 499 height 47
click at [13, 18] on span "keyboard_arrow_left" at bounding box center [14, 18] width 14 height 17
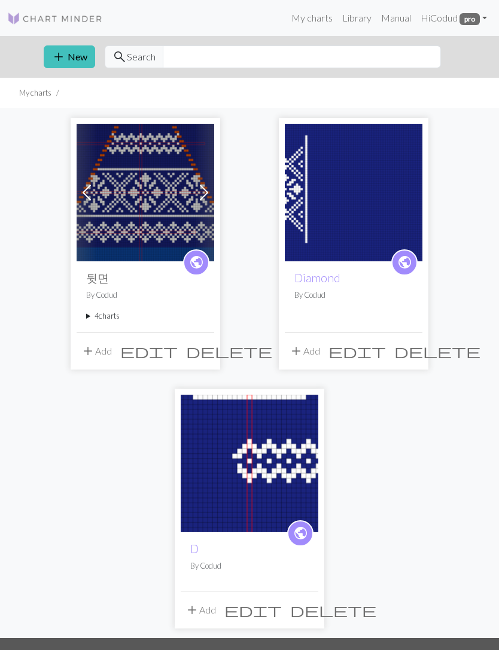
click at [133, 166] on img at bounding box center [146, 193] width 138 height 138
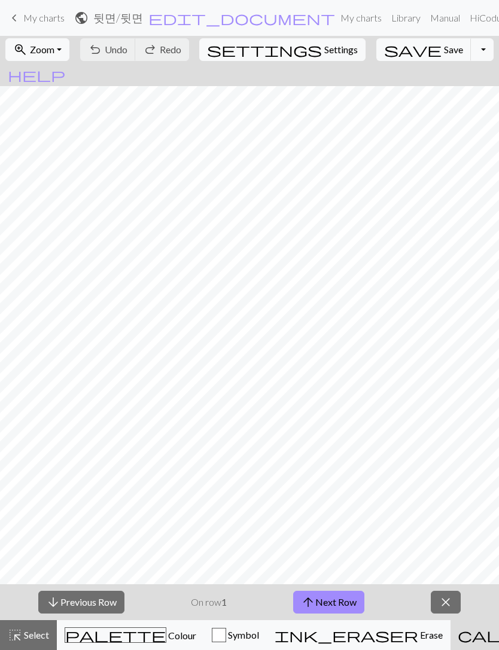
click at [26, 23] on span "My charts" at bounding box center [43, 17] width 41 height 11
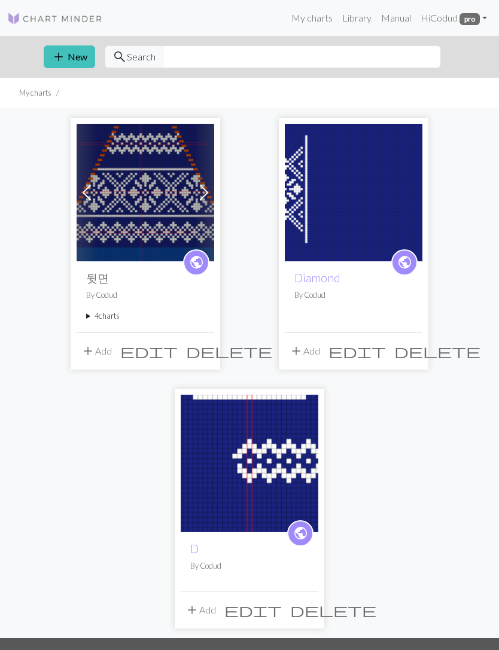
click at [114, 316] on summary "4 charts" at bounding box center [145, 316] width 118 height 11
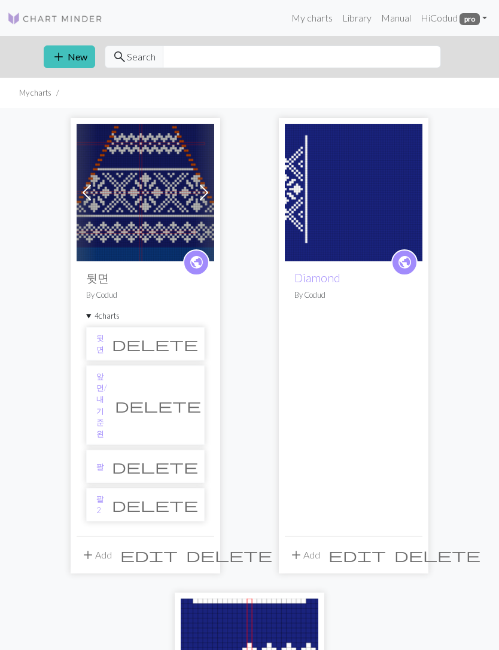
click at [137, 450] on li "팔 delete" at bounding box center [145, 467] width 118 height 34
click at [115, 488] on li "팔2 delete" at bounding box center [145, 505] width 118 height 34
click at [102, 494] on link "팔2" at bounding box center [100, 505] width 8 height 23
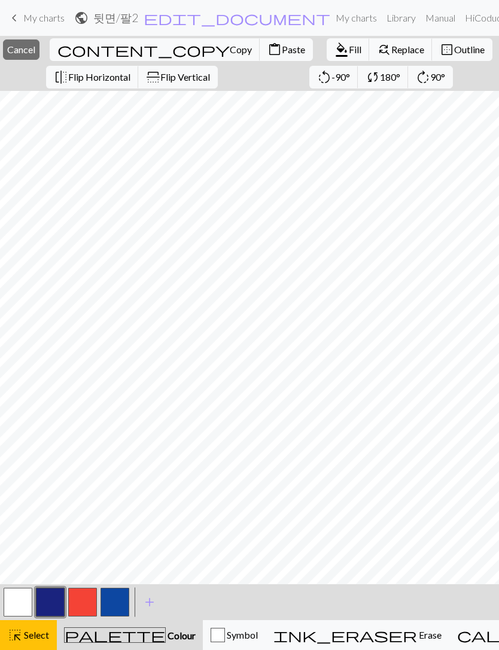
click at [282, 51] on span "Paste" at bounding box center [293, 49] width 23 height 11
click at [23, 602] on button "button" at bounding box center [18, 602] width 29 height 29
click at [28, 48] on button "close Cancel" at bounding box center [21, 49] width 37 height 20
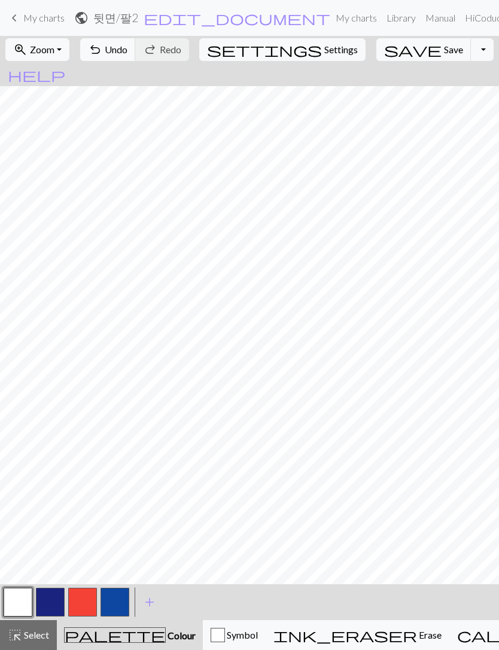
click at [127, 45] on span "Undo" at bounding box center [116, 49] width 23 height 11
click at [136, 52] on button "undo Undo Undo" at bounding box center [108, 49] width 56 height 23
click at [136, 49] on button "undo Undo Undo" at bounding box center [108, 49] width 56 height 23
click at [399, 49] on button "save Save Save" at bounding box center [423, 49] width 95 height 23
click at [444, 49] on span "Save" at bounding box center [453, 49] width 19 height 11
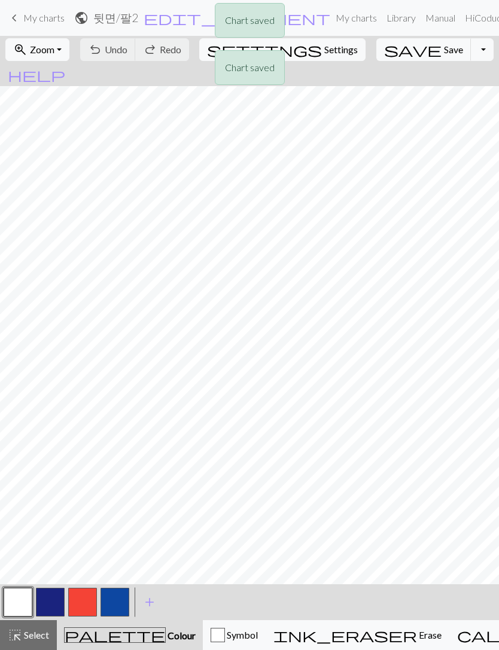
click at [31, 16] on div "Chart saved Chart saved" at bounding box center [249, 47] width 499 height 95
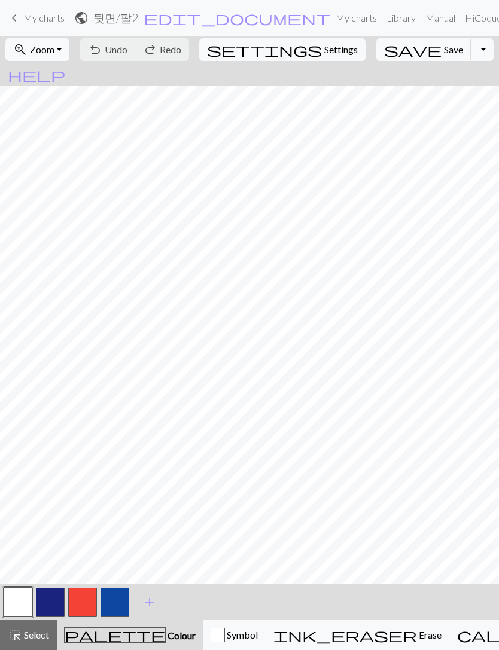
click at [20, 15] on div "Chart saved Chart saved" at bounding box center [249, 47] width 499 height 95
click at [29, 17] on span "My charts" at bounding box center [43, 17] width 41 height 11
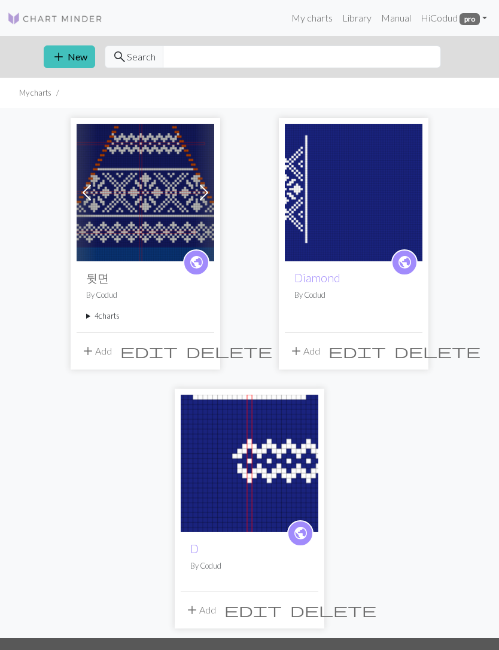
click at [103, 311] on summary "4 charts" at bounding box center [145, 316] width 118 height 11
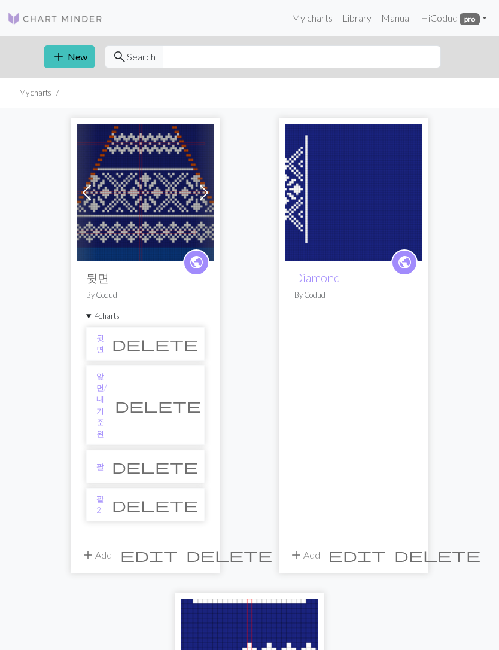
click at [107, 376] on link "앞면/내기준 왼" at bounding box center [101, 405] width 11 height 69
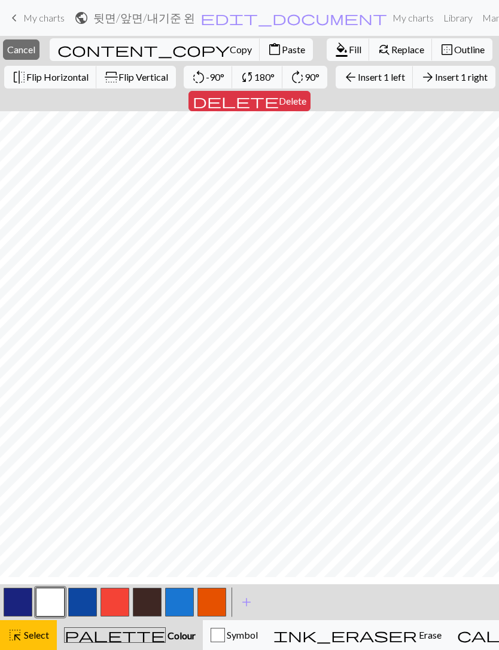
click at [454, 48] on span "Outline" at bounding box center [469, 49] width 31 height 11
click at [23, 604] on button "button" at bounding box center [18, 602] width 29 height 29
click at [349, 48] on span "Fill" at bounding box center [355, 49] width 13 height 11
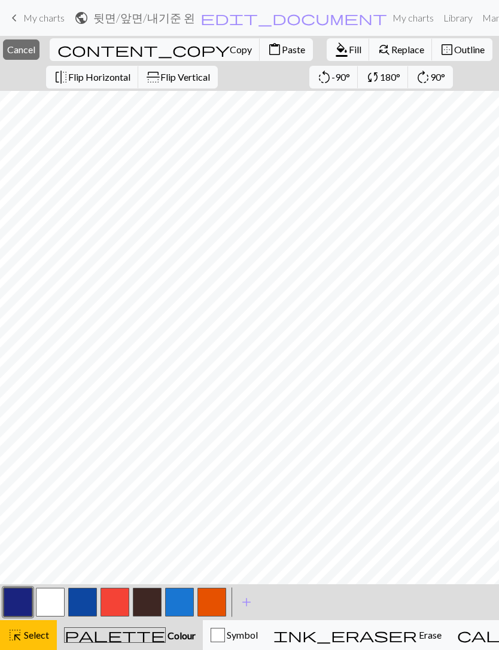
click at [35, 44] on span "Cancel" at bounding box center [21, 49] width 28 height 11
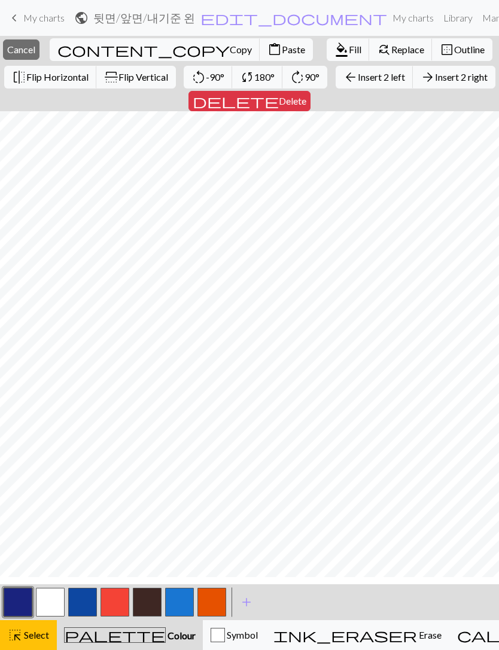
click at [327, 57] on button "format_color_fill Fill" at bounding box center [348, 49] width 43 height 23
click at [349, 51] on span "Fill" at bounding box center [355, 49] width 13 height 11
click at [454, 44] on span "Outline" at bounding box center [469, 49] width 31 height 11
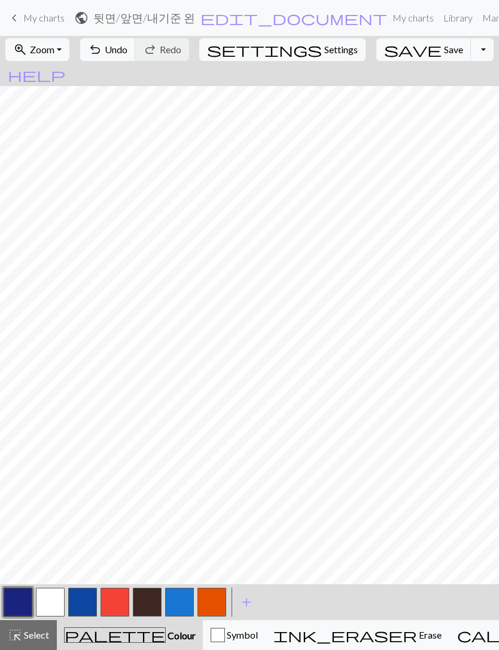
click at [51, 604] on button "button" at bounding box center [50, 602] width 29 height 29
click at [102, 48] on span "undo" at bounding box center [95, 49] width 14 height 17
click at [444, 48] on span "Save" at bounding box center [453, 49] width 19 height 11
